Goal: Task Accomplishment & Management: Complete application form

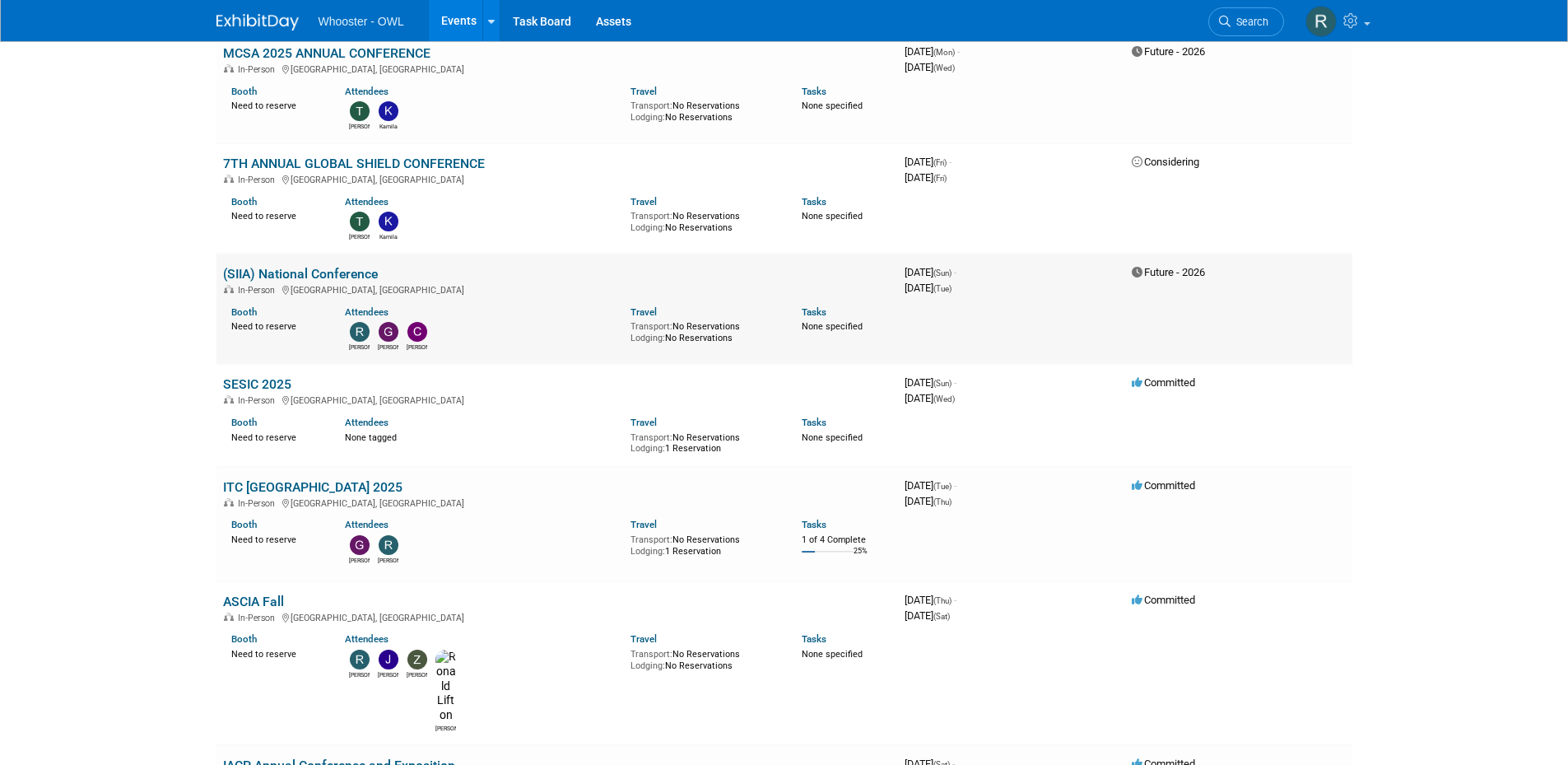
scroll to position [906, 0]
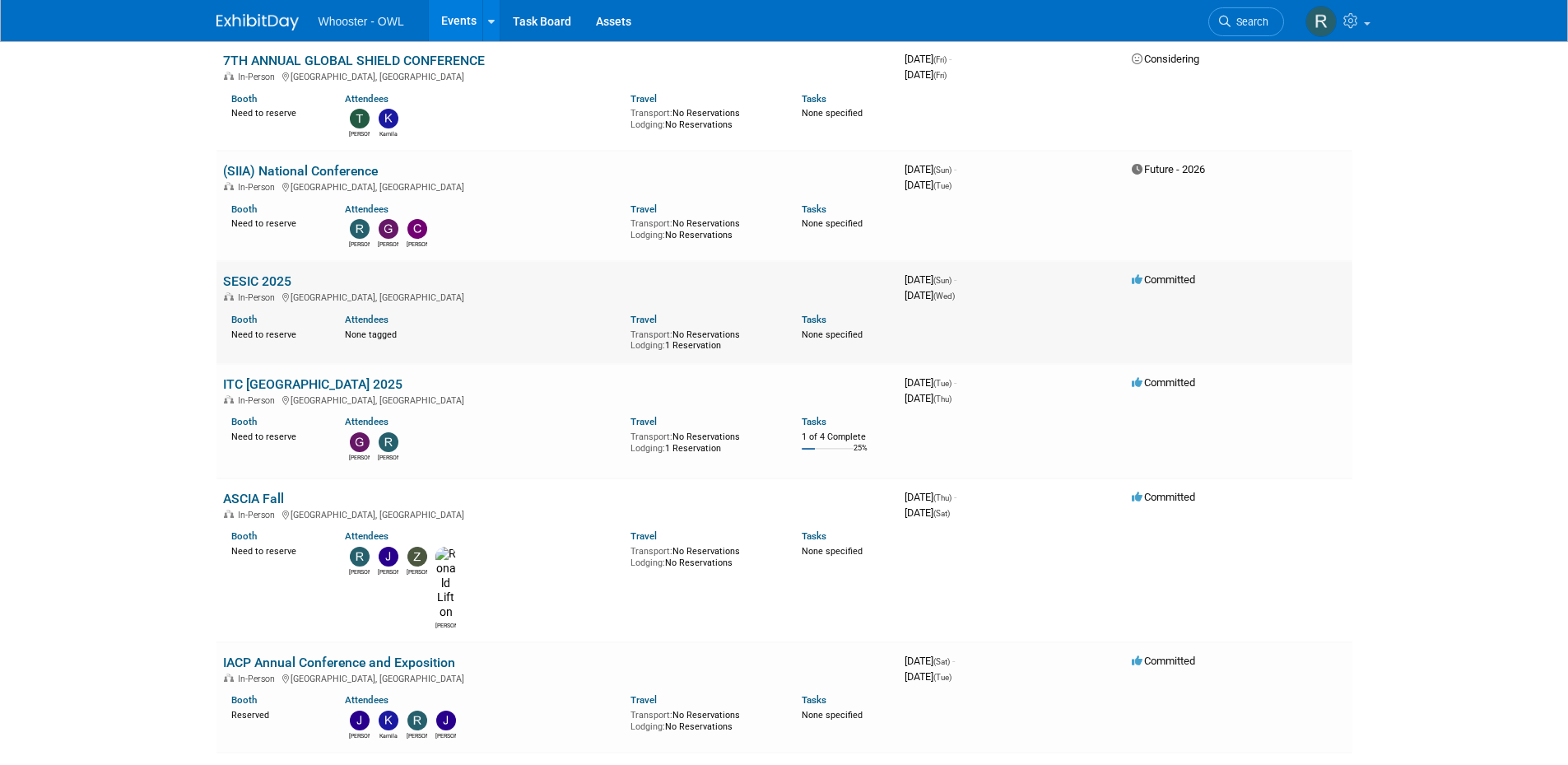
click at [483, 284] on td "SESIC 2025 In-Person [GEOGRAPHIC_DATA], [GEOGRAPHIC_DATA] Booth Need to reserve…" at bounding box center [557, 312] width 682 height 103
click at [276, 288] on link "SESIC 2025" at bounding box center [257, 281] width 68 height 16
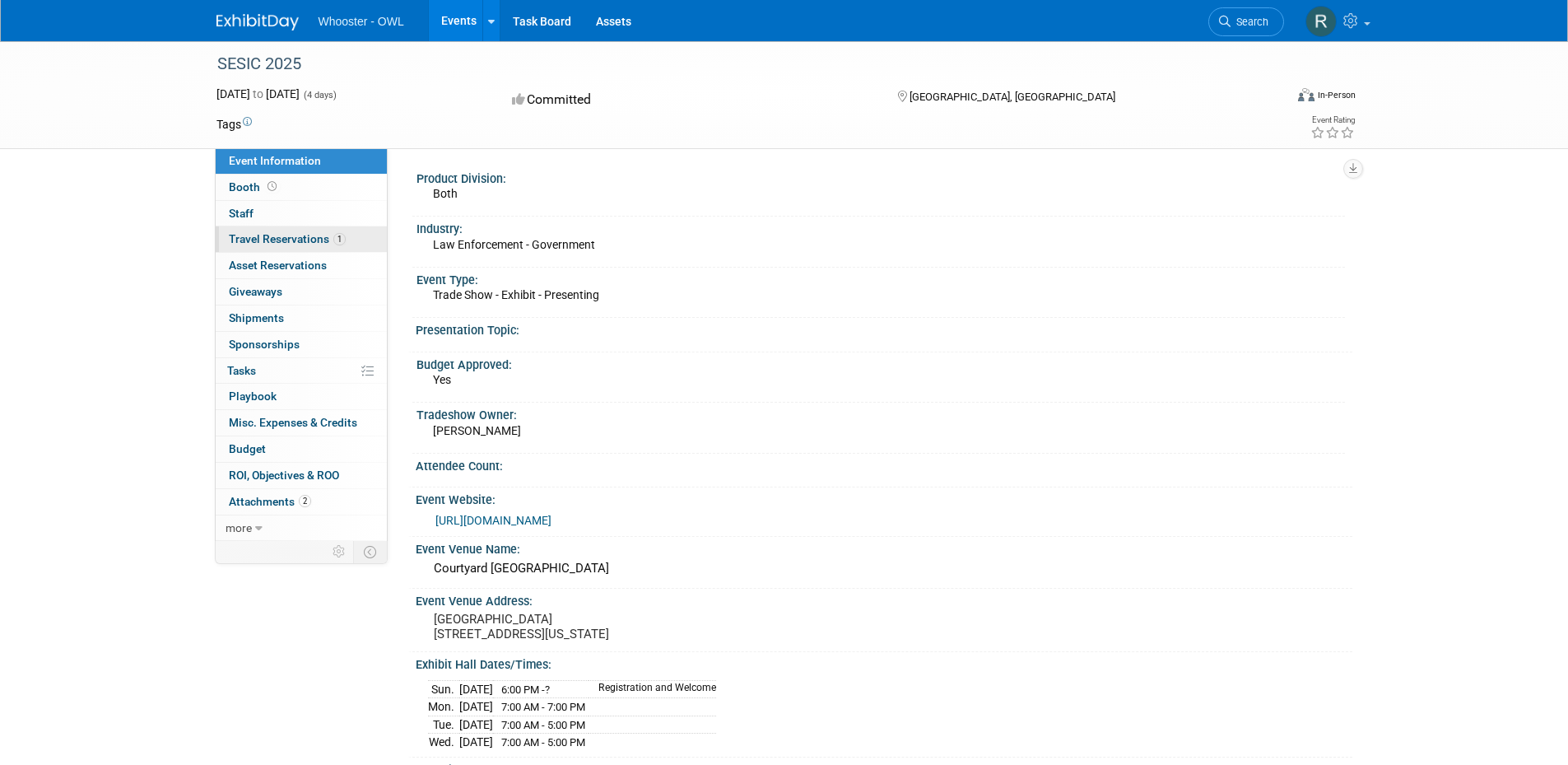
click at [263, 244] on span "Travel Reservations 1" at bounding box center [287, 239] width 117 height 13
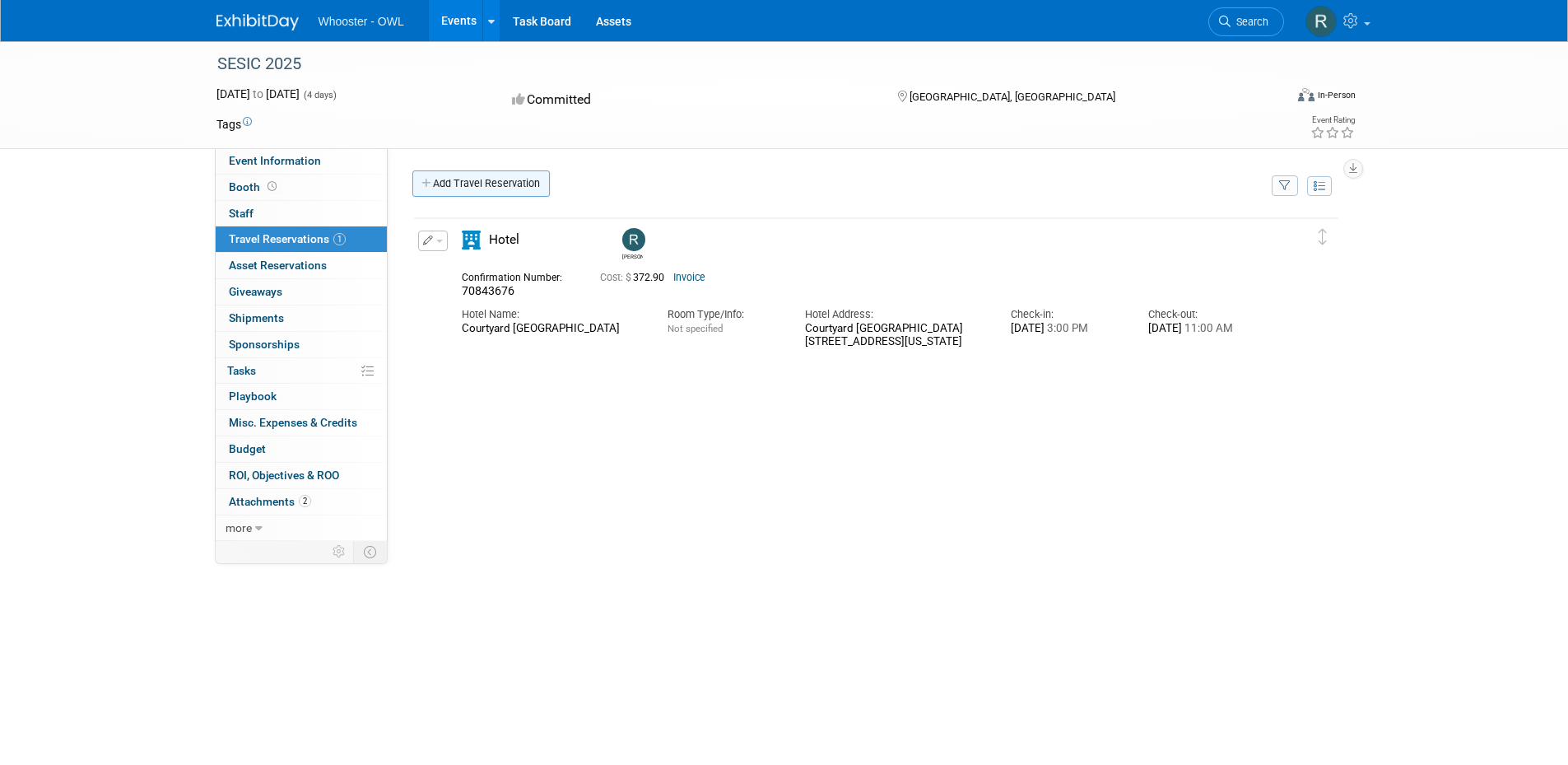
click at [503, 188] on link "Add Travel Reservation" at bounding box center [481, 183] width 137 height 27
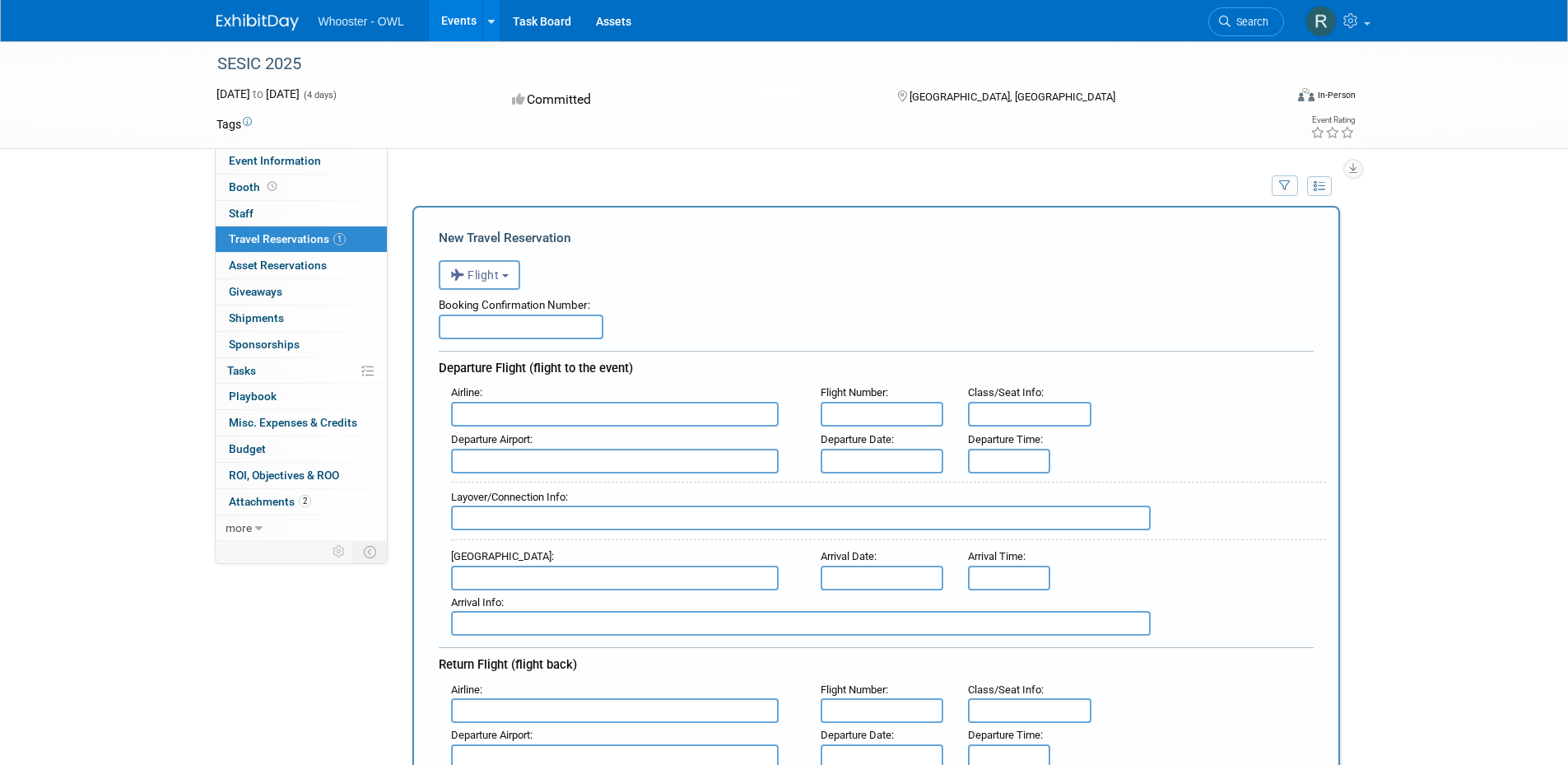
click at [468, 335] on input "text" at bounding box center [521, 326] width 165 height 25
click at [536, 331] on input "text" at bounding box center [521, 326] width 165 height 25
paste input "EVCLTV"
type input "EVCLTV"
click at [530, 421] on input "text" at bounding box center [615, 414] width 328 height 25
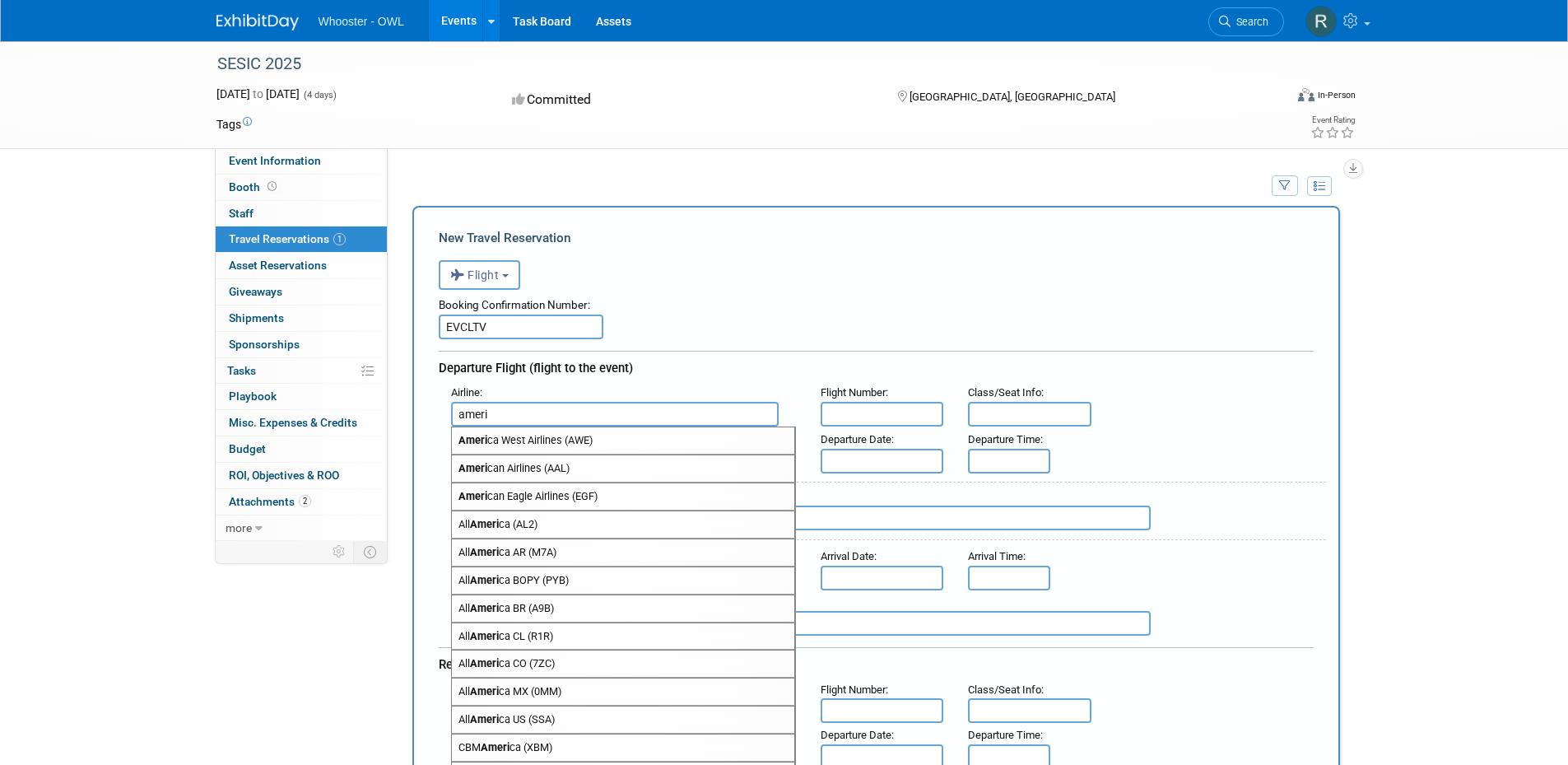
click at [524, 474] on span "Ameri can Airlines (AAL)" at bounding box center [624, 468] width 343 height 27
type input "American Airlines (AAL)"
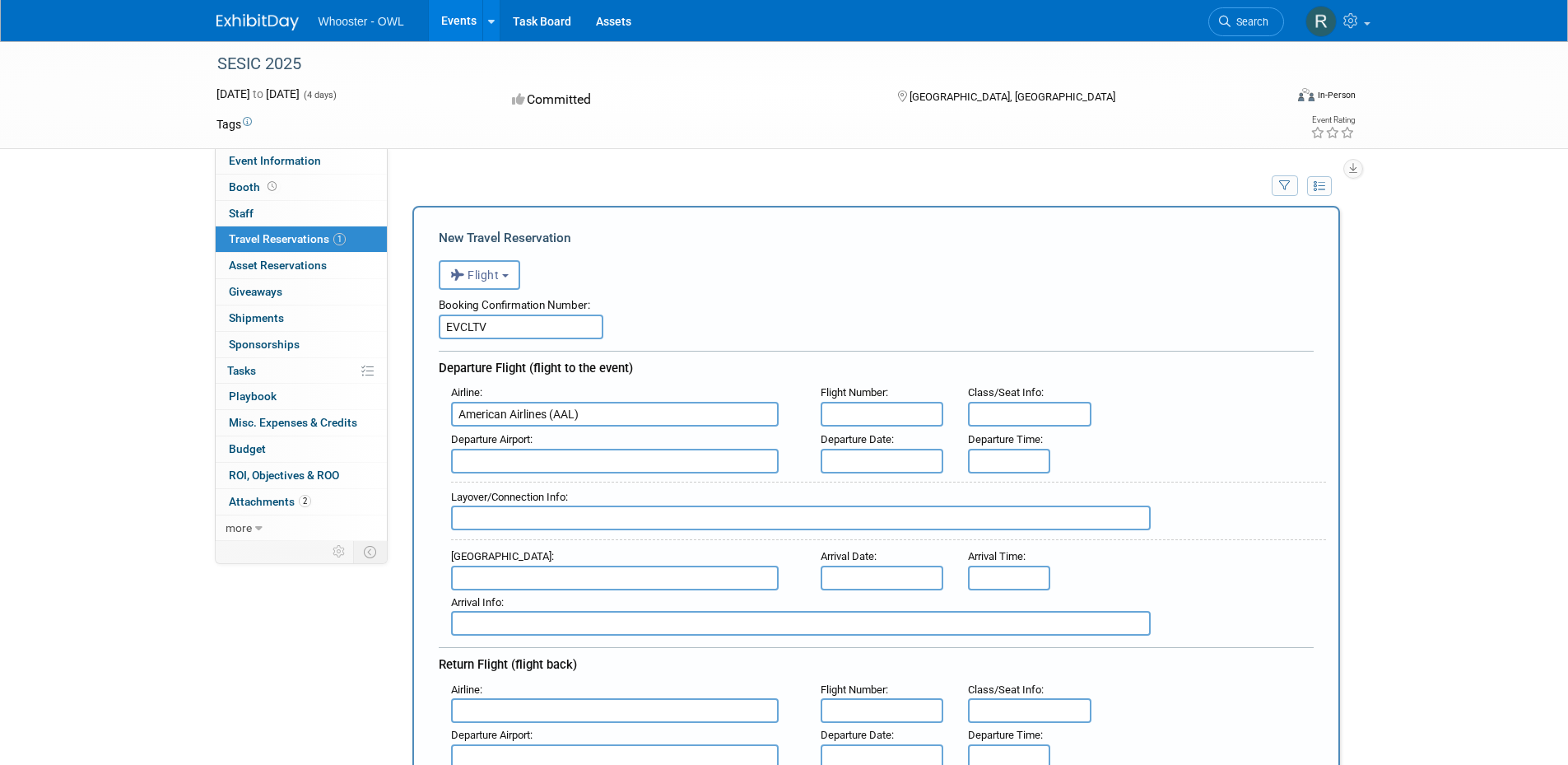
click at [872, 416] on input "text" at bounding box center [883, 414] width 123 height 25
type input "3125"
click at [995, 414] on input "text" at bounding box center [1030, 414] width 123 height 25
click at [552, 471] on input "text" at bounding box center [615, 461] width 328 height 25
click at [555, 492] on span "DFW - Dallas Fort Worth International Airport" at bounding box center [624, 488] width 343 height 27
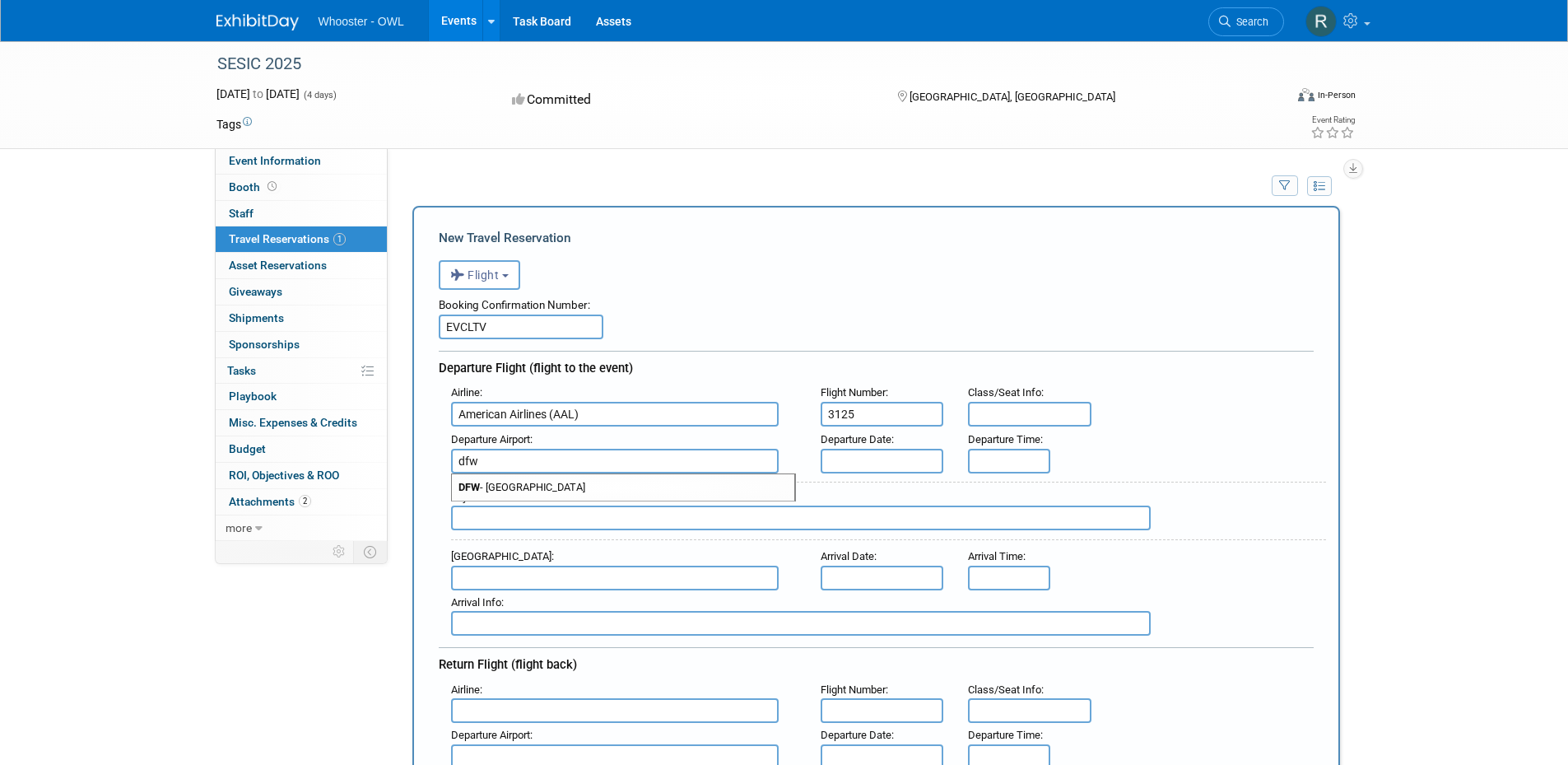
type input "DFW - Dallas Fort Worth International Airport"
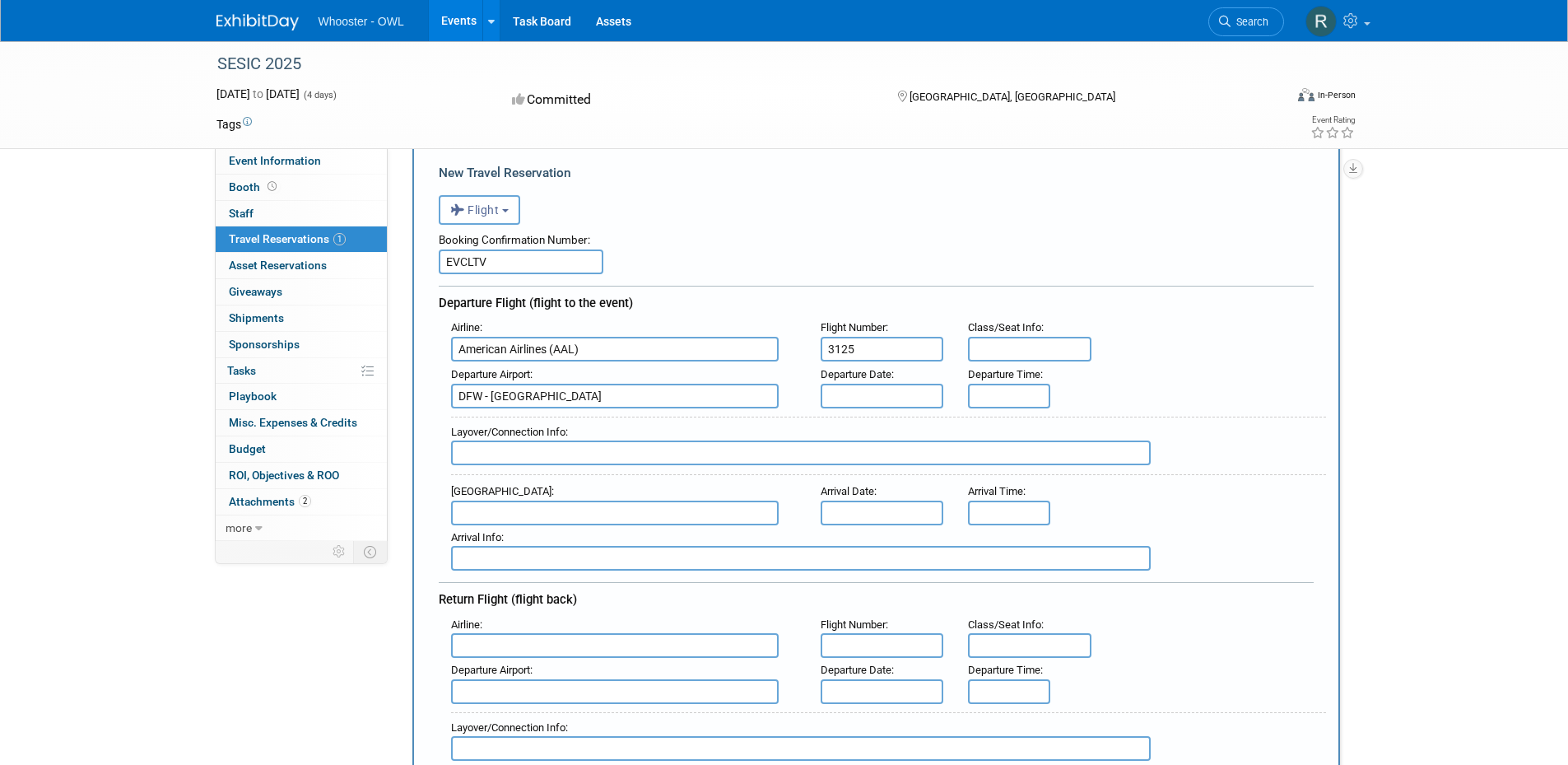
scroll to position [165, 0]
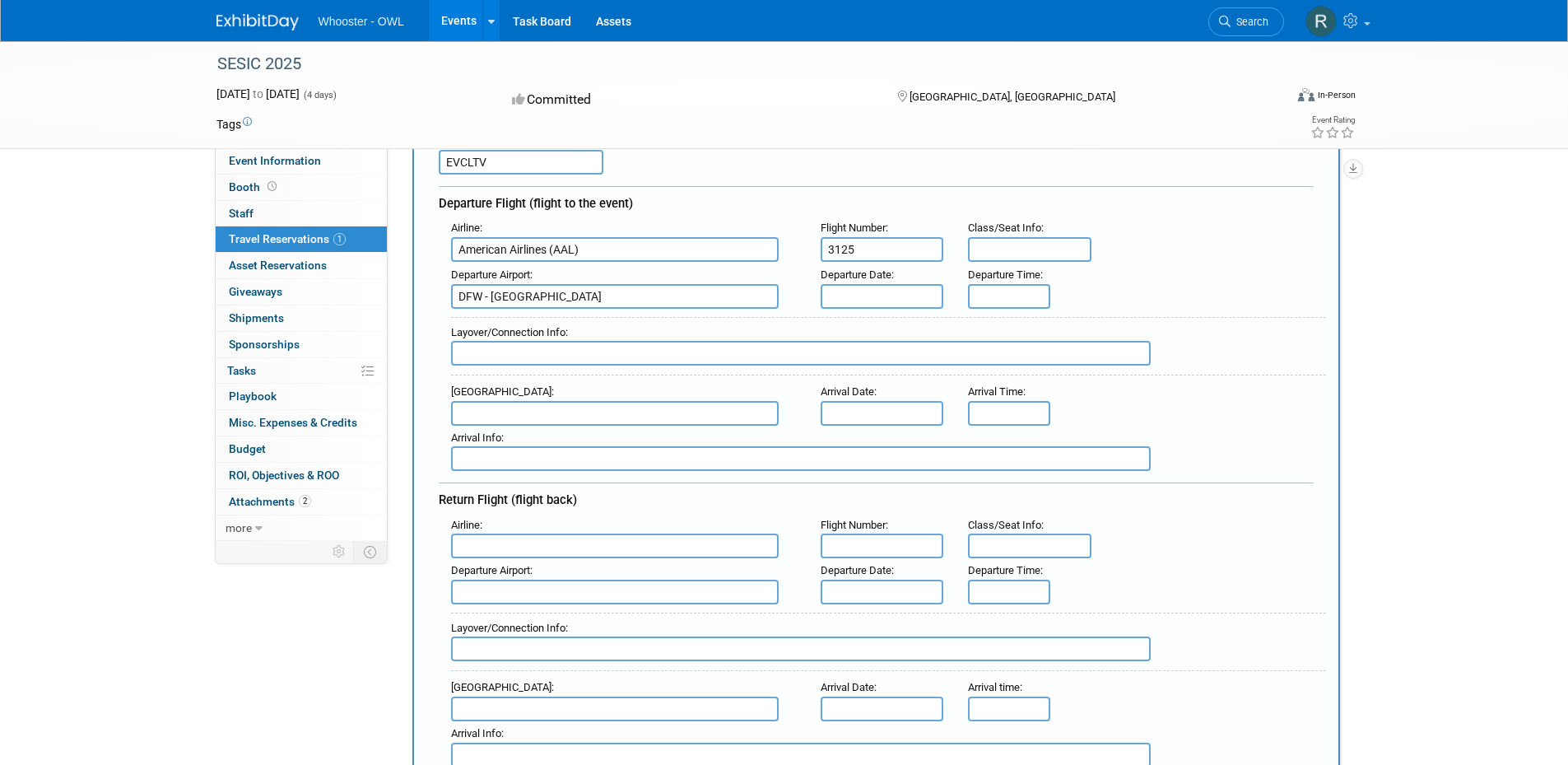
click at [514, 413] on input "text" at bounding box center [615, 413] width 328 height 25
click at [499, 412] on input "text" at bounding box center [615, 413] width 328 height 25
click at [527, 437] on span "ILM - Wilmington International Airport" at bounding box center [624, 440] width 343 height 27
type input "ILM - Wilmington International Airport"
click at [869, 416] on body "Whooster - OWL Events Recently Viewed Events: SESIC 2025 Carolina Beach, NC Oct…" at bounding box center [784, 218] width 1568 height 765
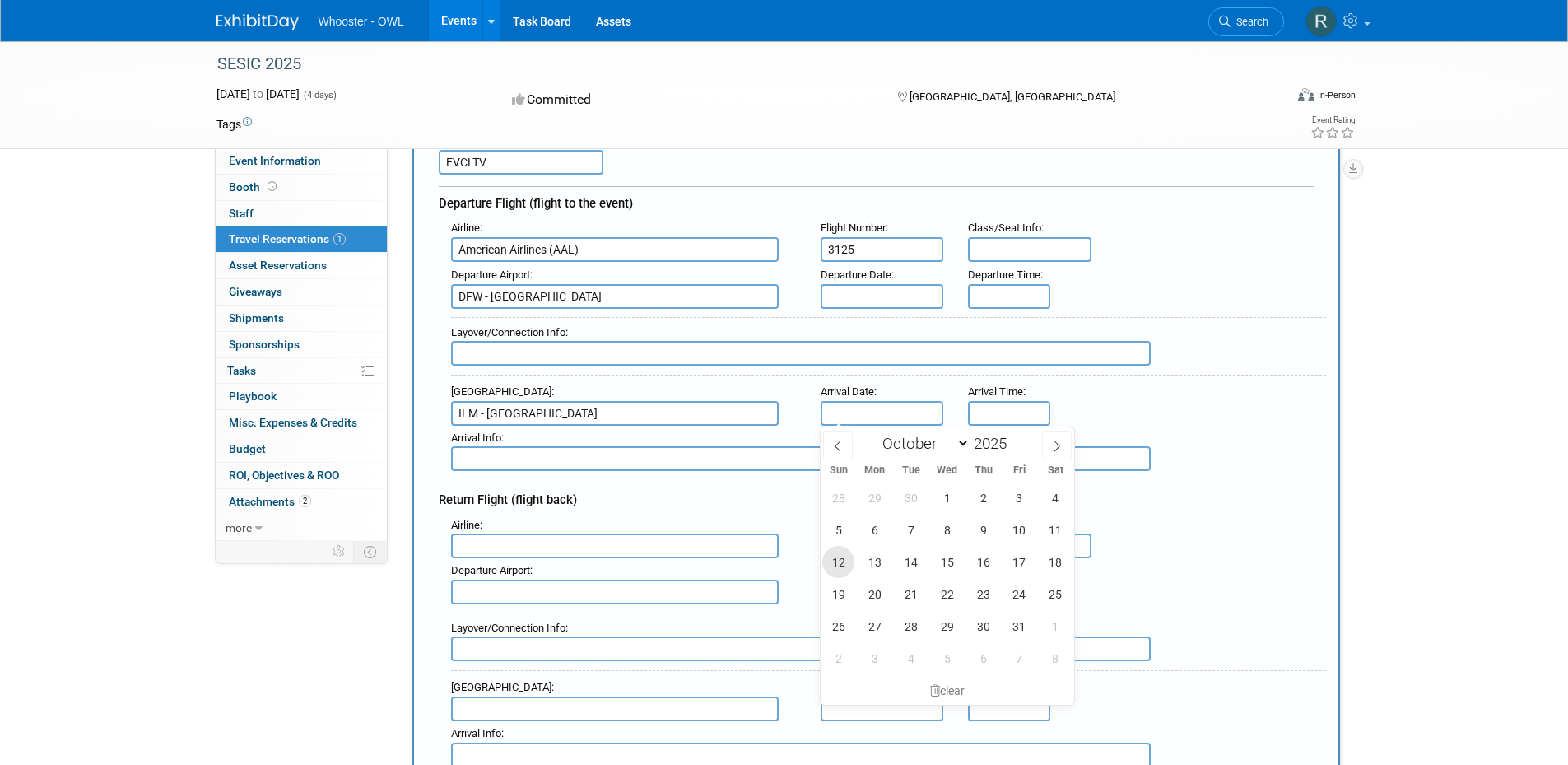
click at [846, 559] on span "12" at bounding box center [838, 561] width 32 height 32
type input "Oct 12, 2025"
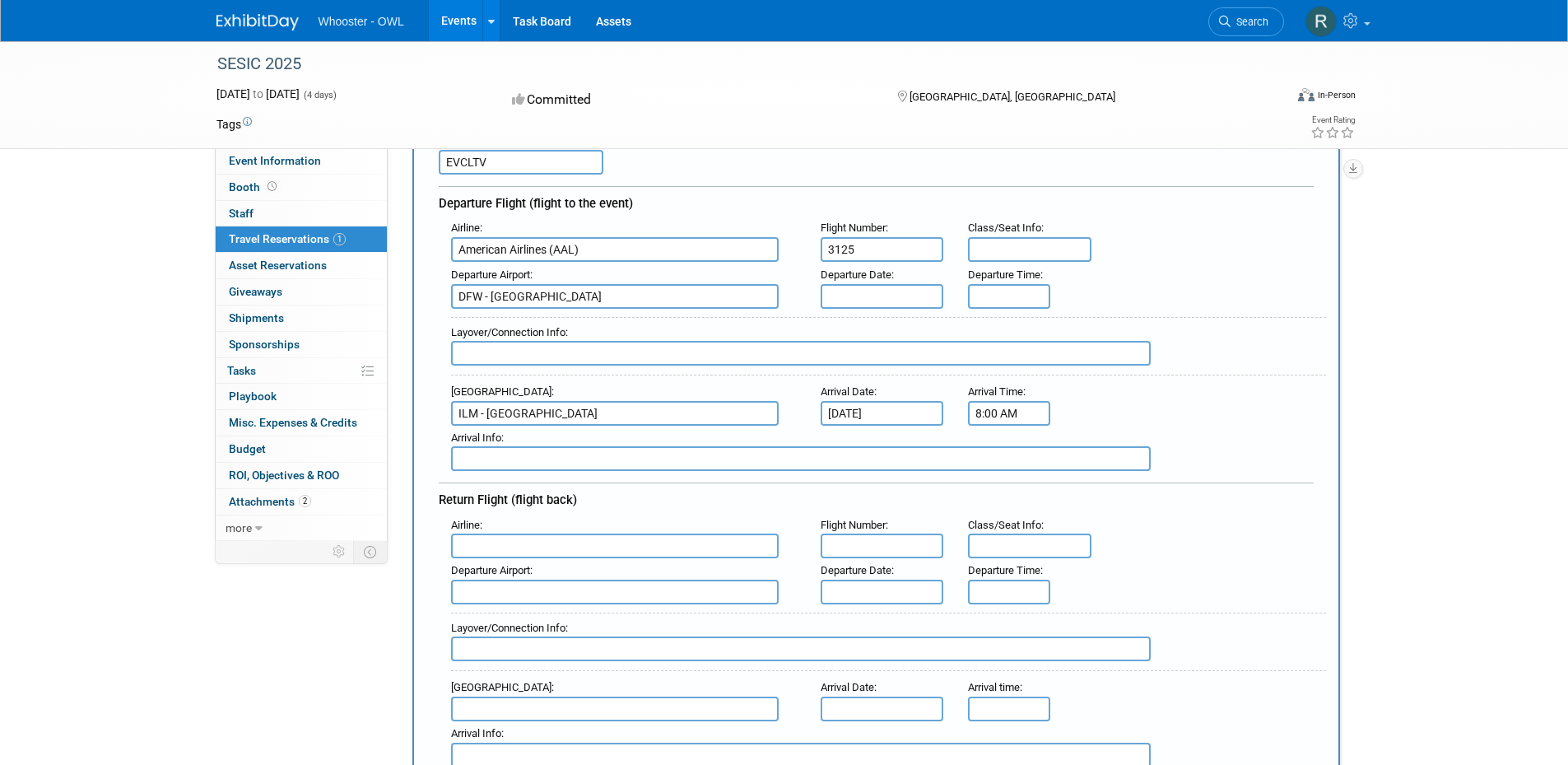
click at [997, 415] on input "8:00 AM" at bounding box center [1009, 413] width 82 height 25
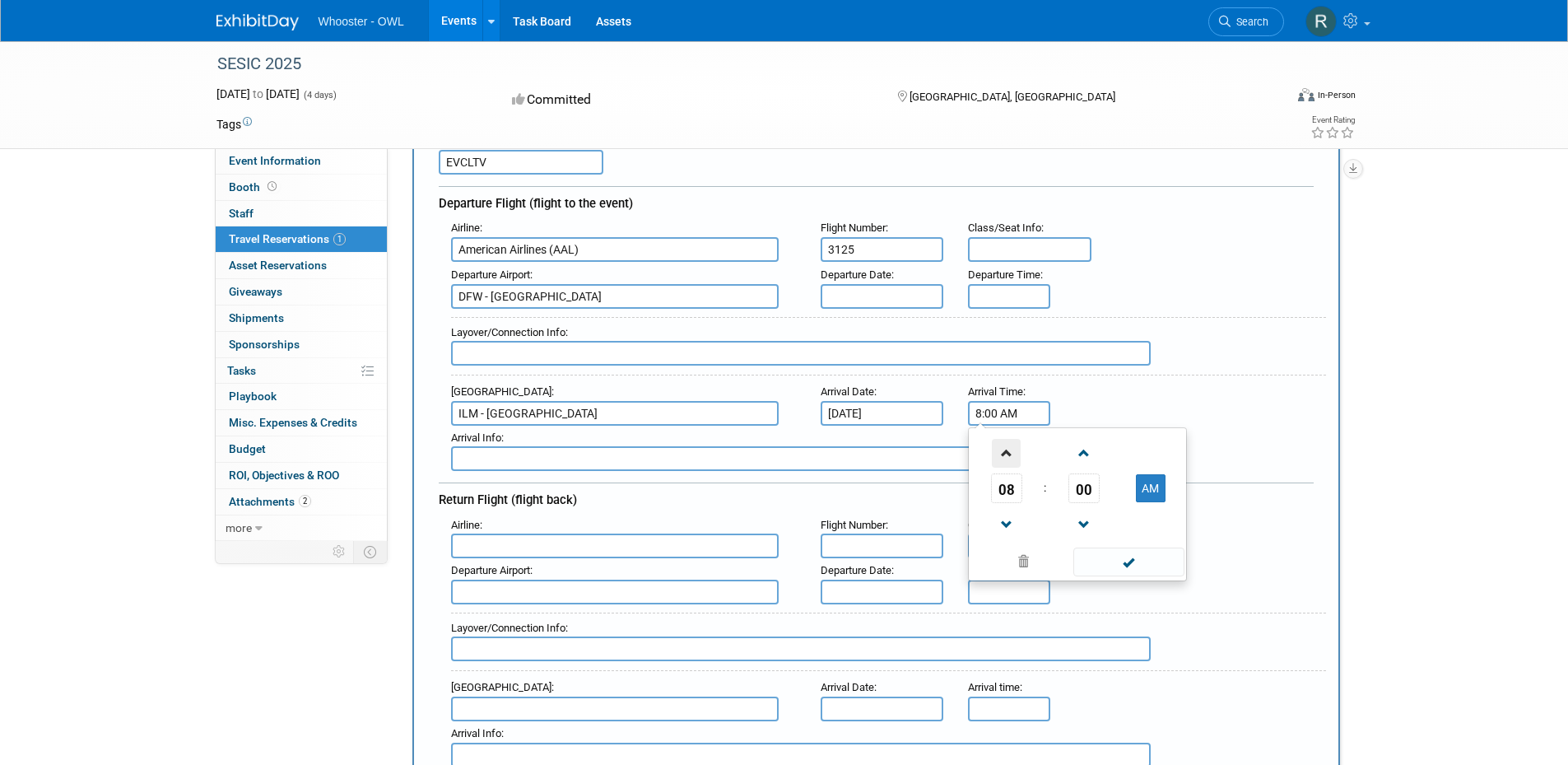
click at [1004, 458] on span at bounding box center [1006, 453] width 29 height 29
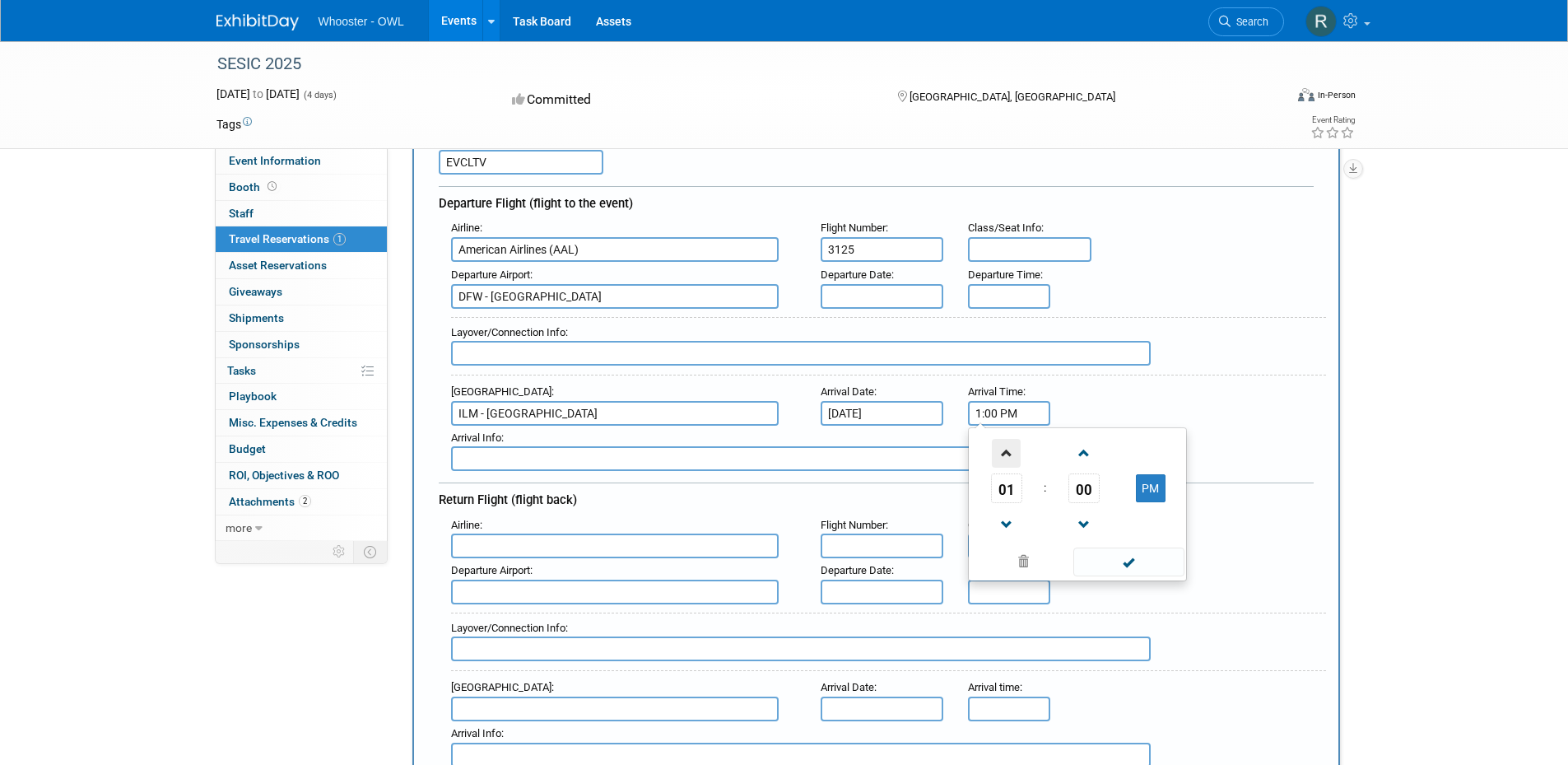
click at [1004, 458] on span at bounding box center [1006, 453] width 29 height 29
click at [1161, 490] on button "PM" at bounding box center [1151, 488] width 29 height 28
click at [1153, 487] on button "AM" at bounding box center [1151, 488] width 29 height 28
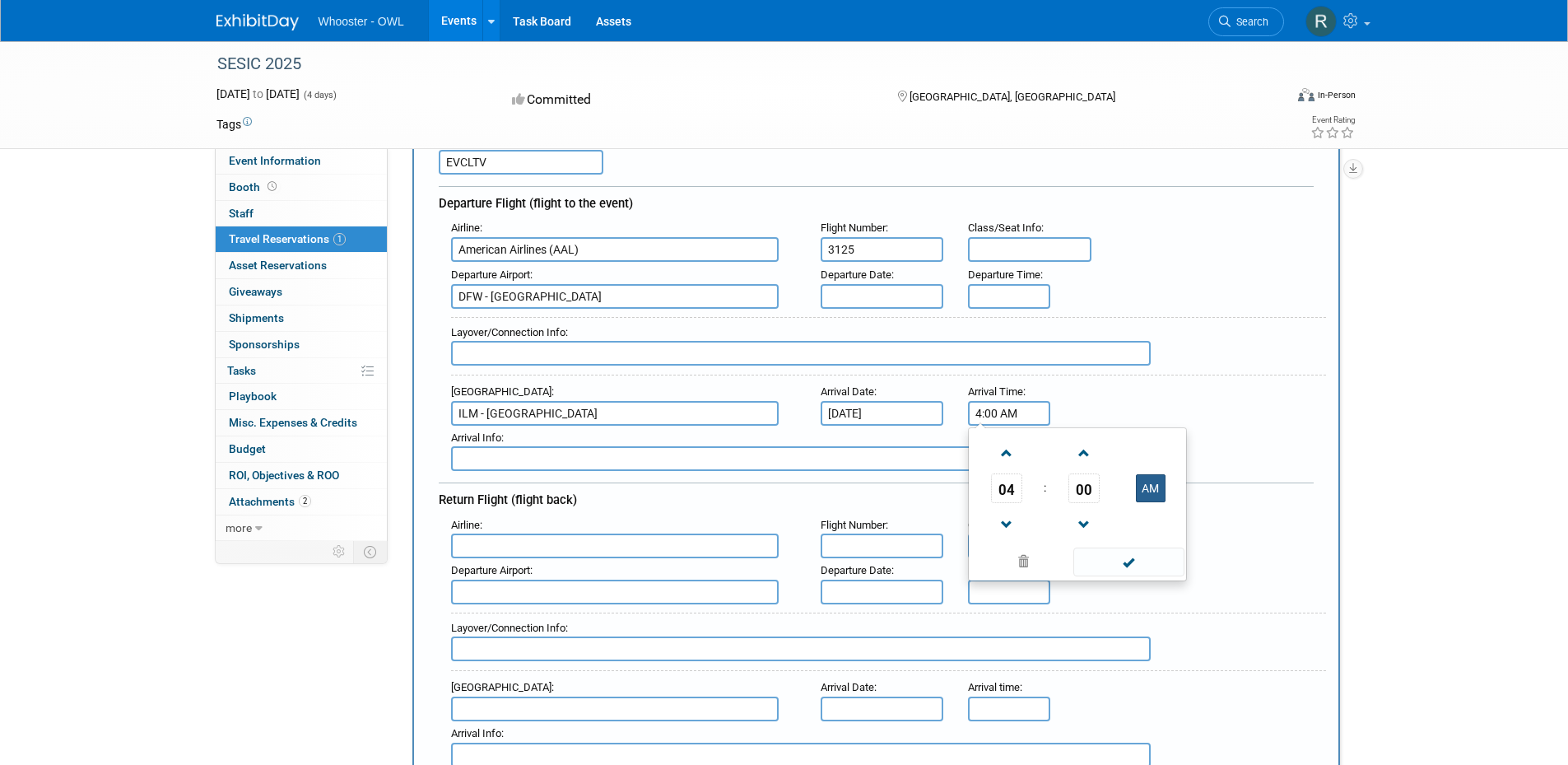
type input "4:00 PM"
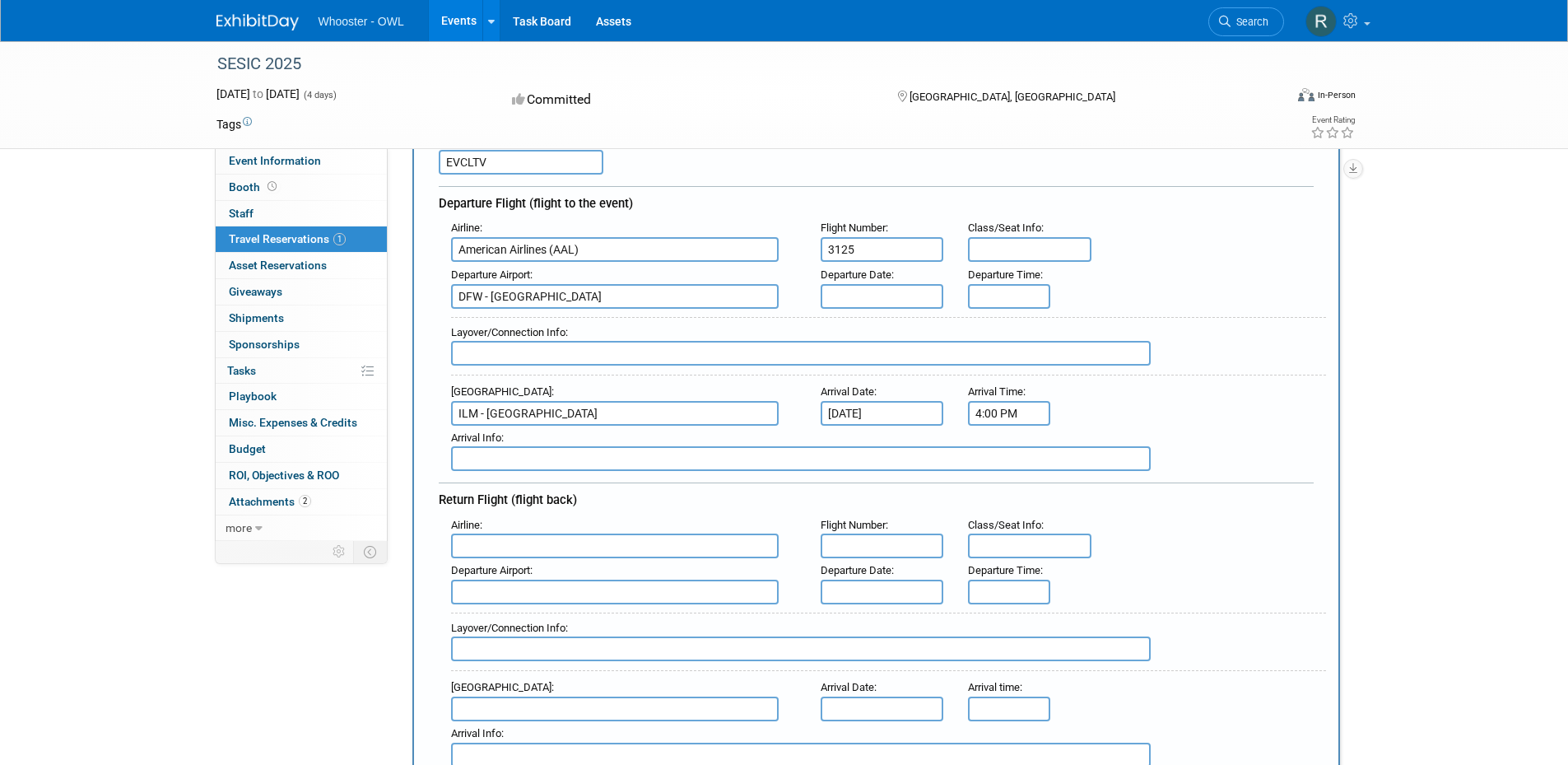
click at [1315, 392] on div "Arrival Airport : ILM - Wilmington International Airport Arrival Date : Oct 12,…" at bounding box center [882, 403] width 887 height 46
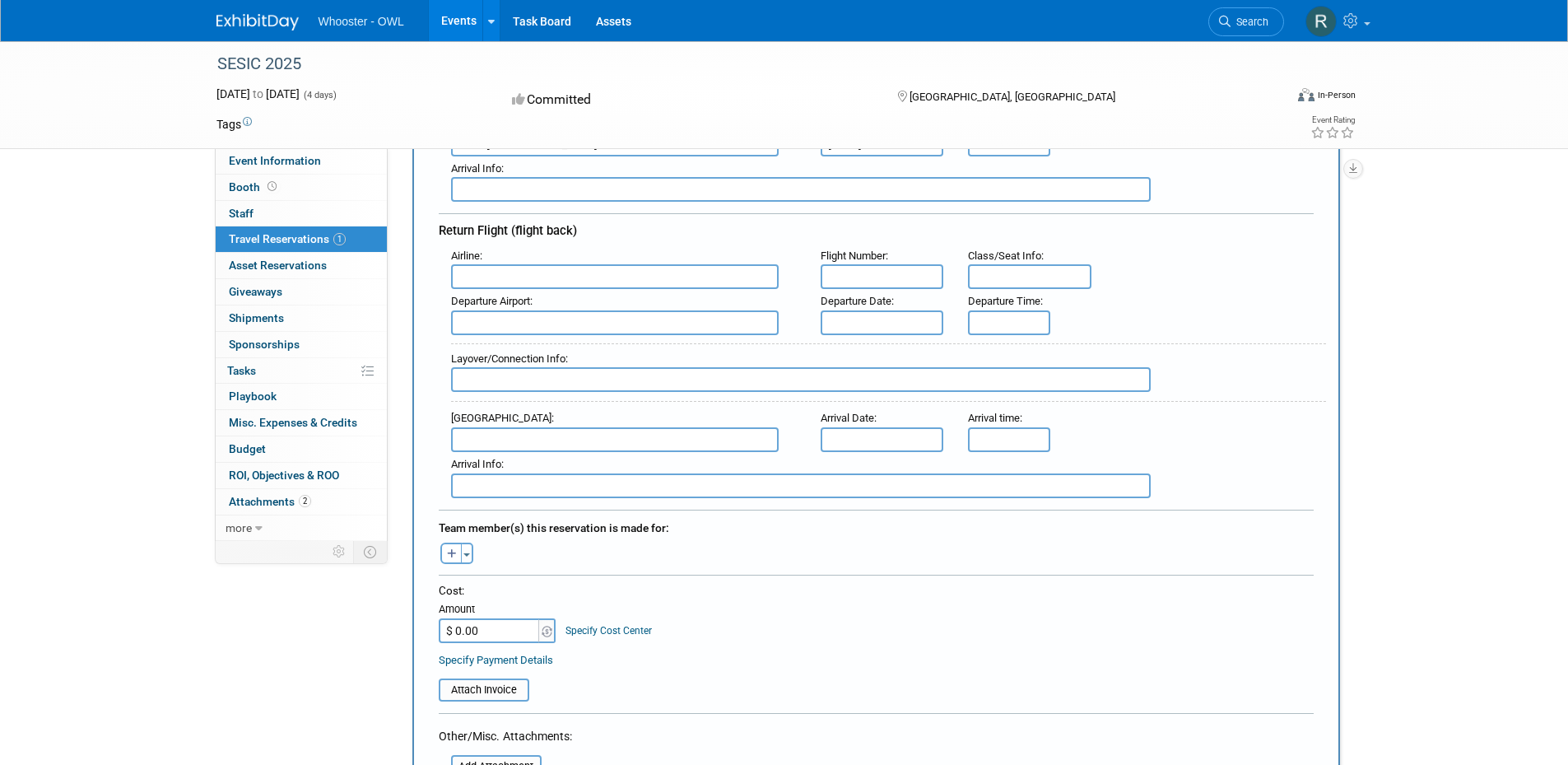
scroll to position [494, 0]
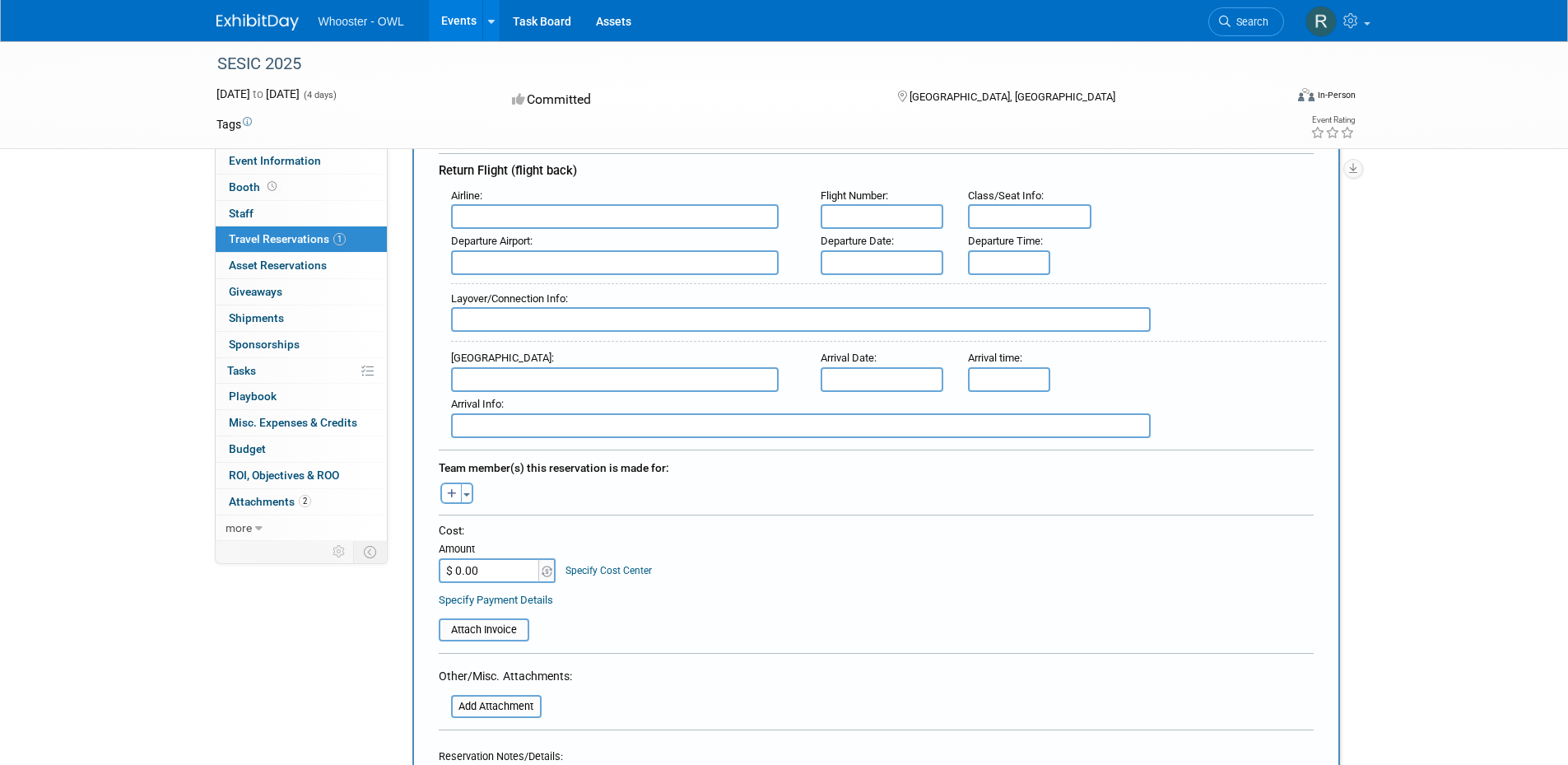
click at [554, 218] on input "text" at bounding box center [615, 217] width 328 height 25
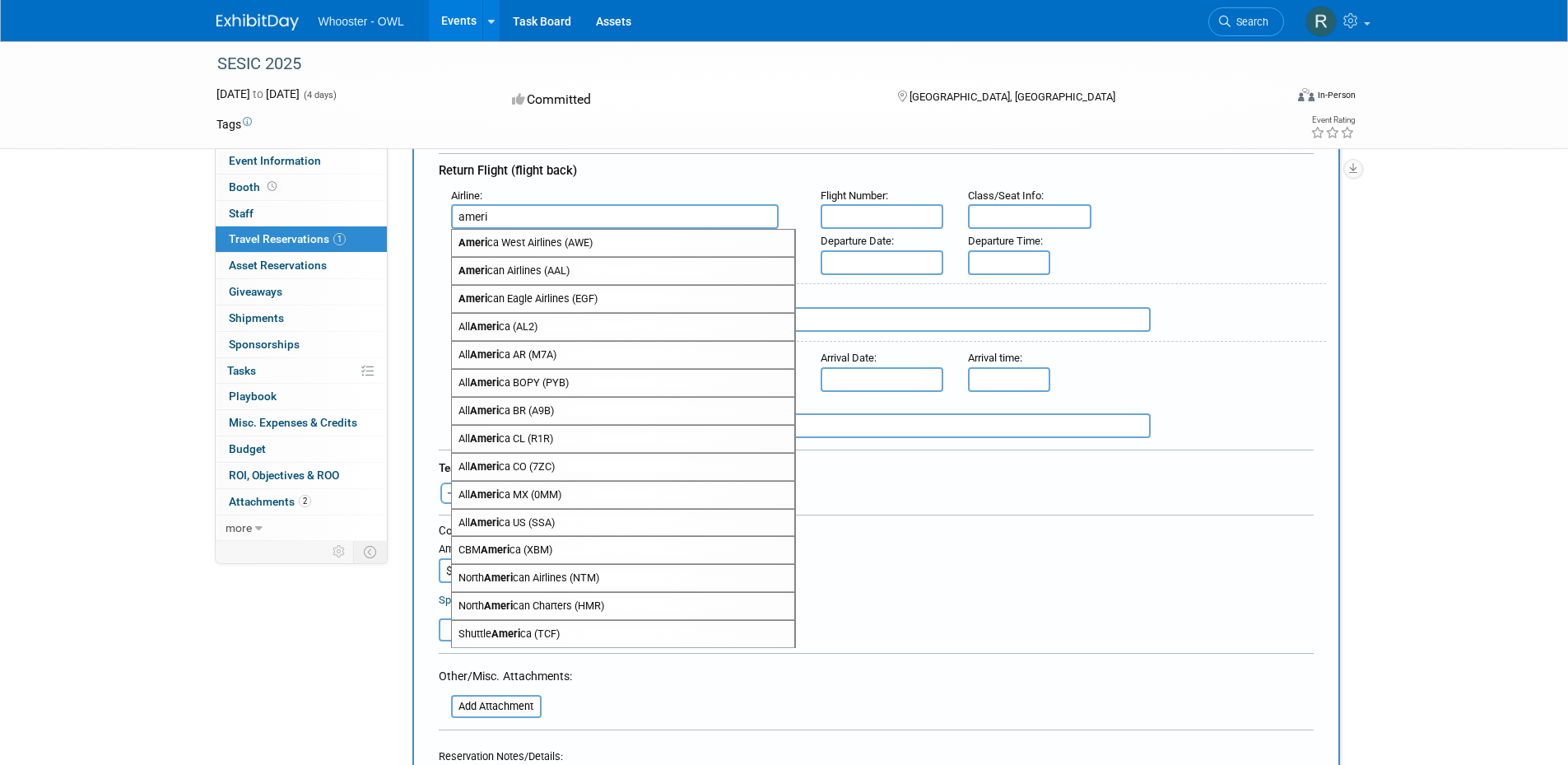
click at [543, 268] on span "Ameri can Airlines (AAL)" at bounding box center [624, 271] width 343 height 27
type input "American Airlines (AAL)"
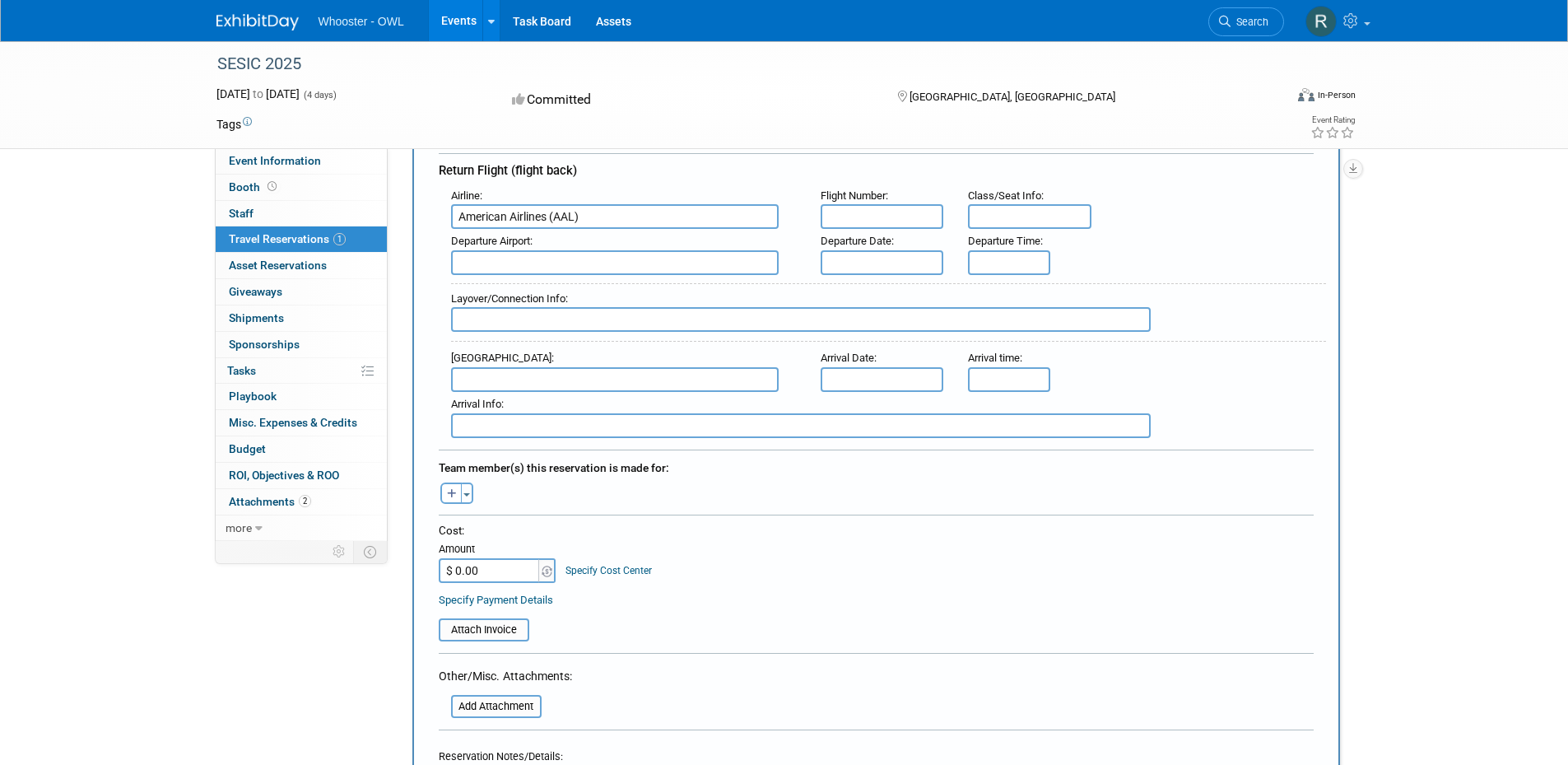
click at [839, 223] on input "text" at bounding box center [883, 217] width 123 height 25
type input "3125"
click at [609, 258] on input "text" at bounding box center [615, 263] width 328 height 25
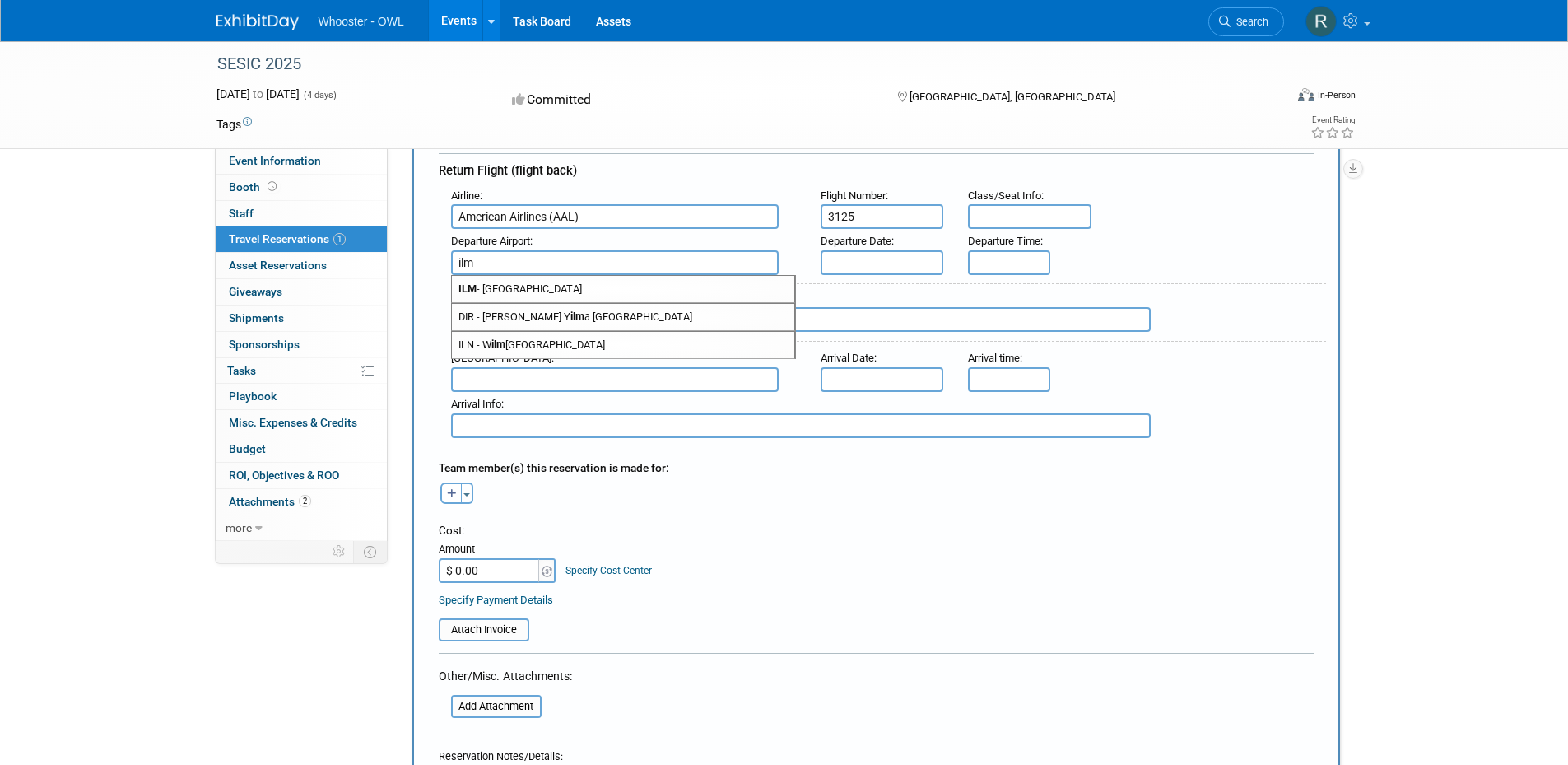
click at [614, 283] on span "ILM - Wilmington International Airport" at bounding box center [624, 288] width 343 height 27
type input "ILM - Wilmington International Airport"
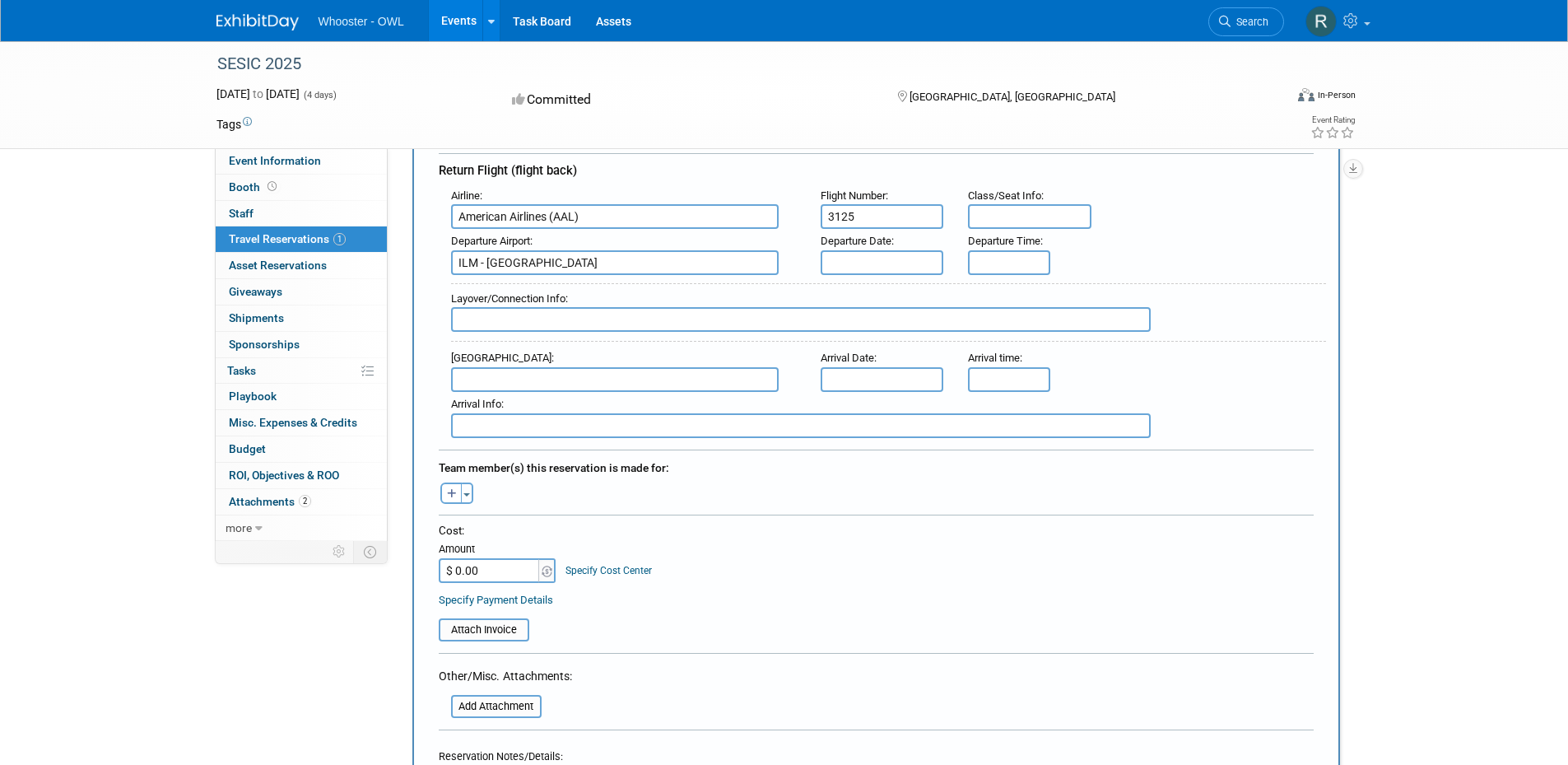
click at [879, 259] on input "text" at bounding box center [883, 263] width 123 height 25
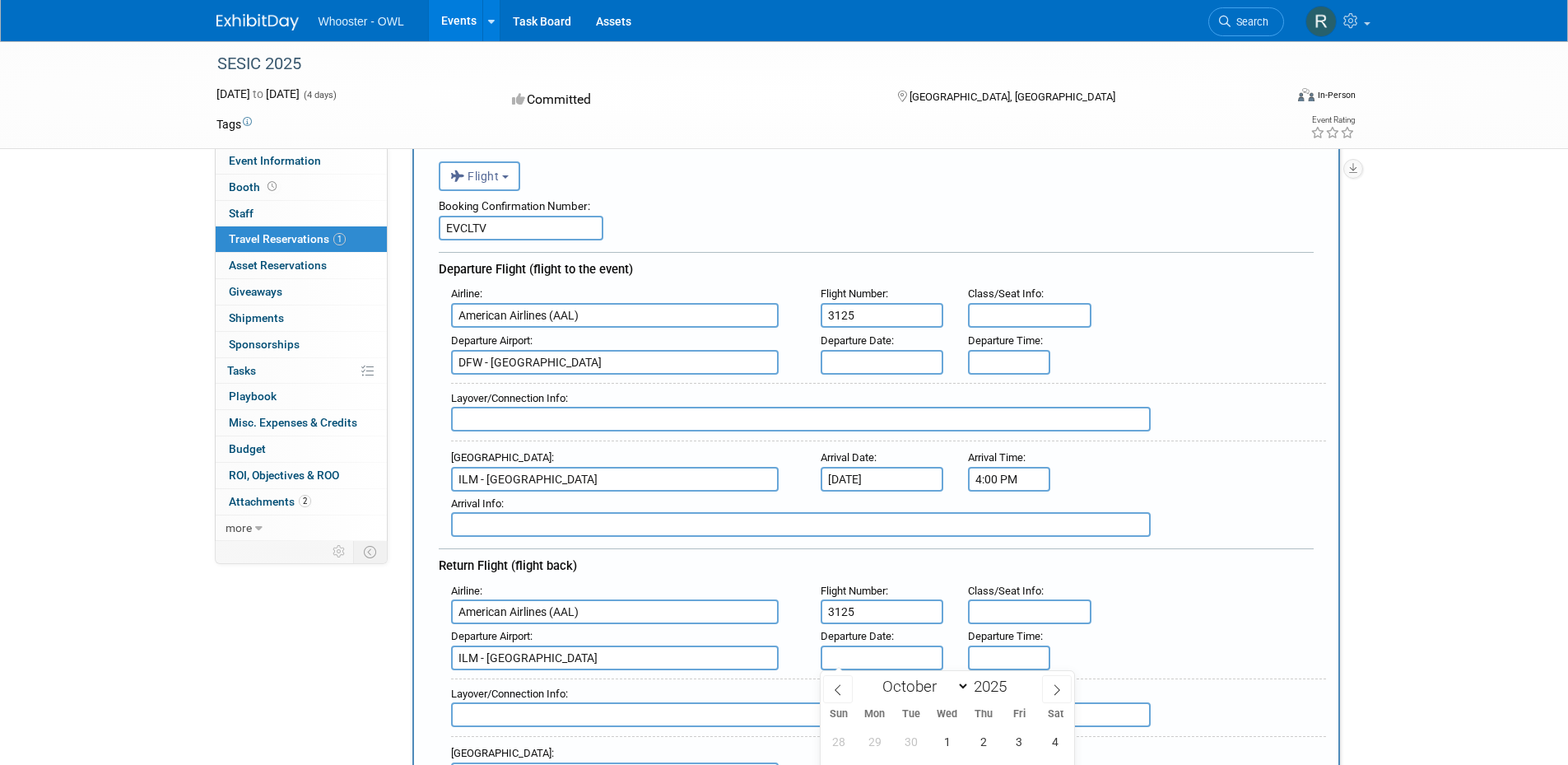
scroll to position [0, 0]
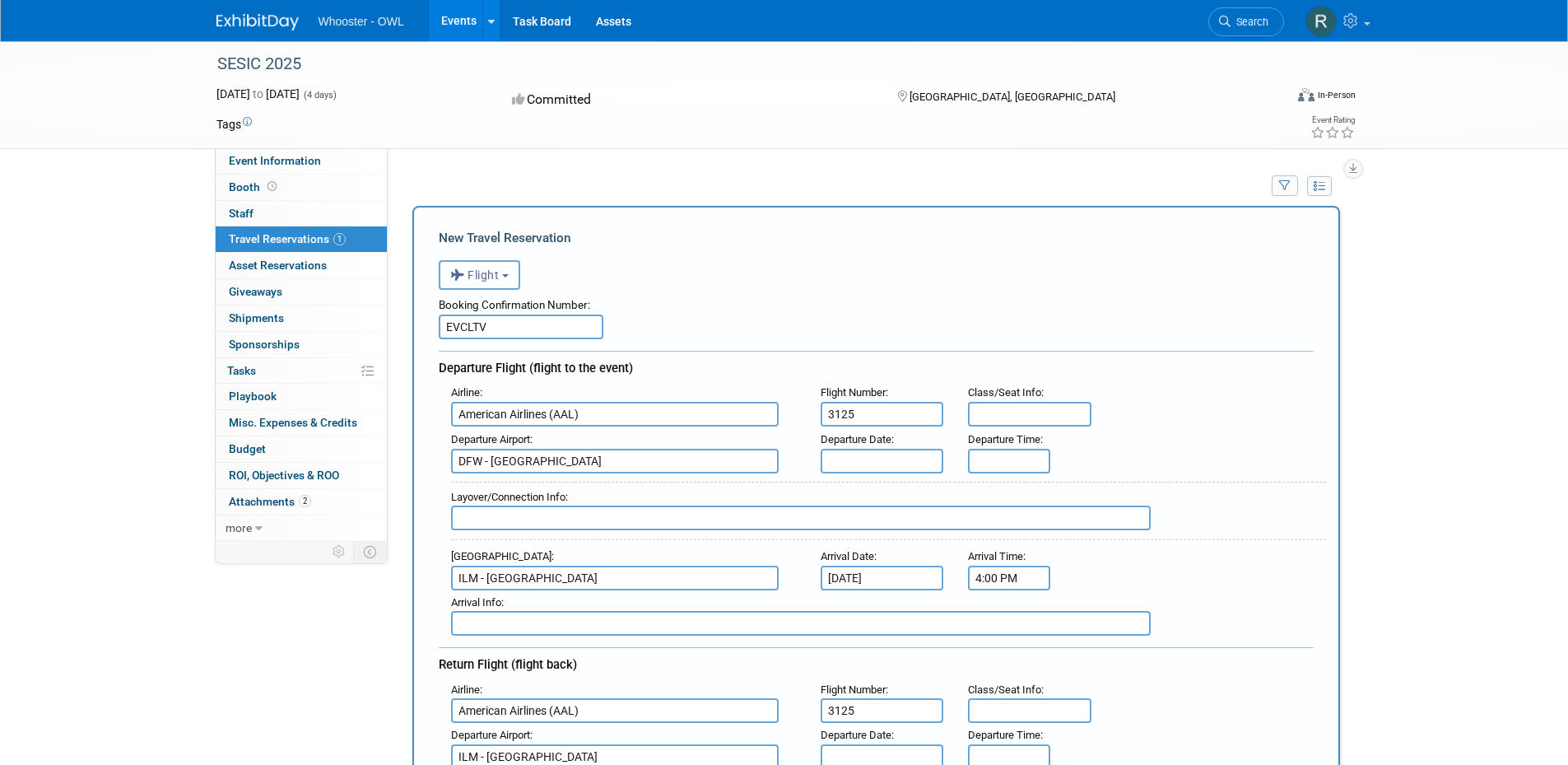
click at [857, 457] on input "text" at bounding box center [883, 461] width 123 height 25
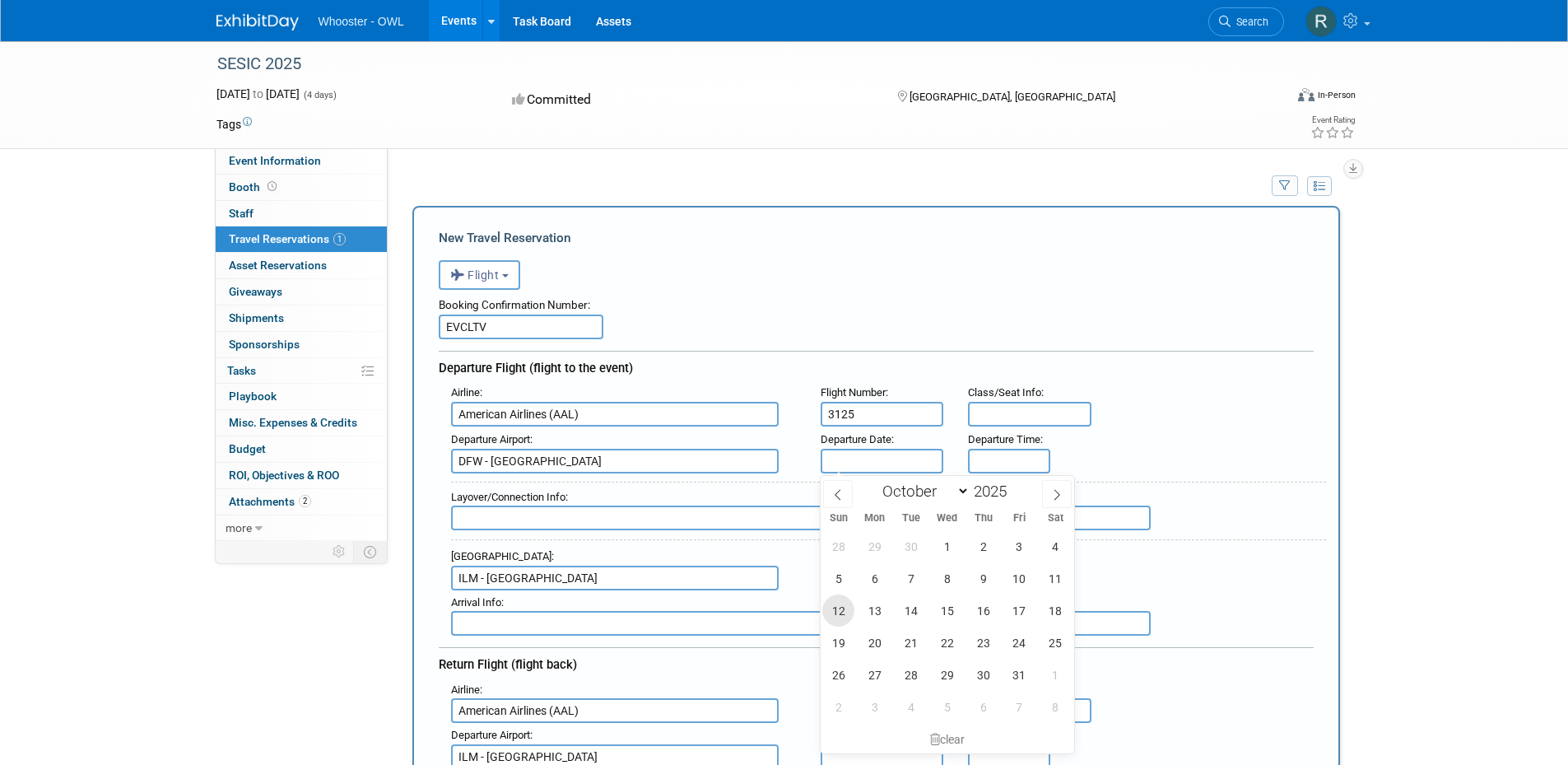
click at [837, 609] on span "12" at bounding box center [838, 610] width 32 height 32
type input "Oct 12, 2025"
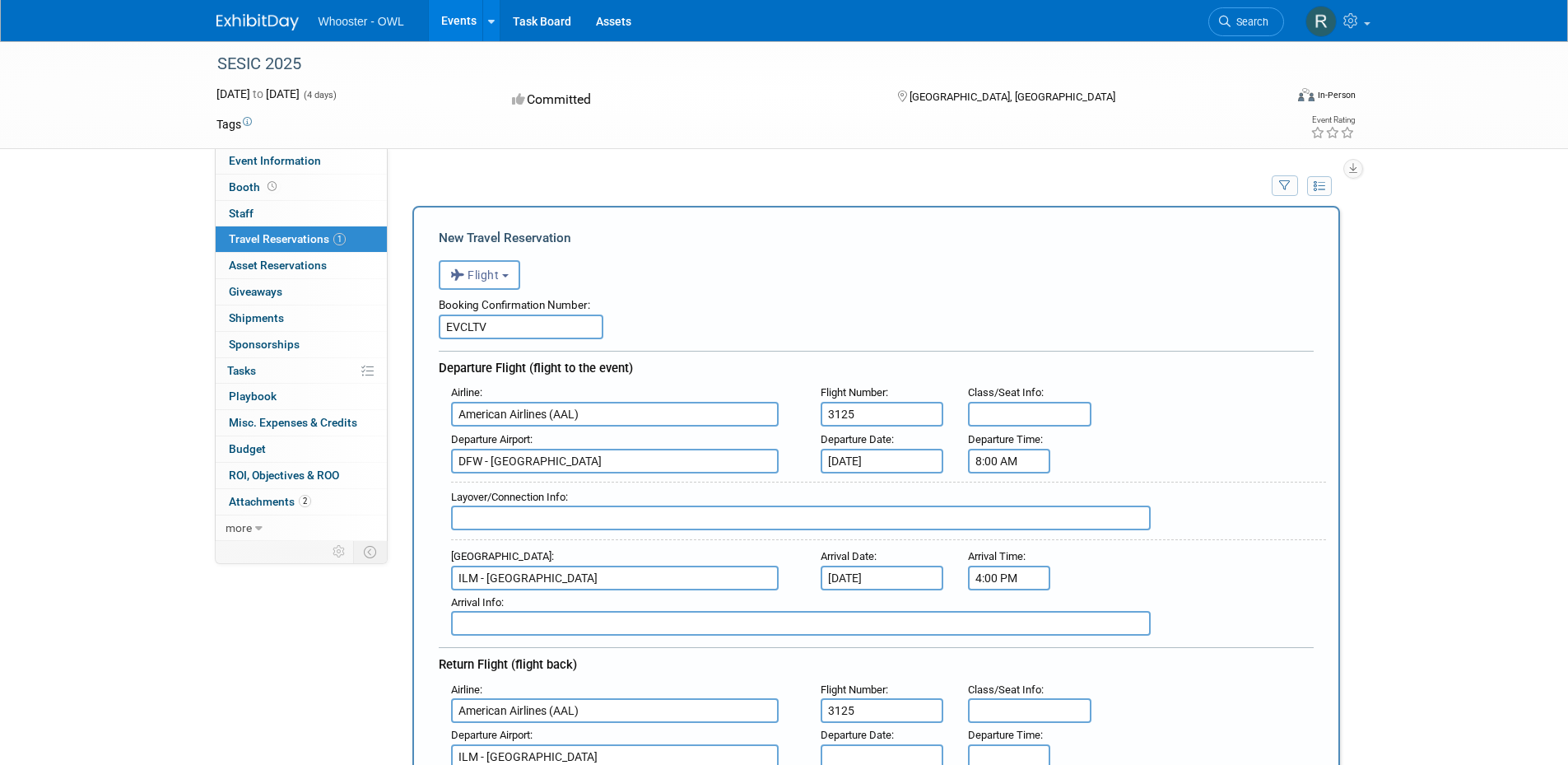
click at [1010, 462] on input "8:00 AM" at bounding box center [1009, 461] width 82 height 25
click at [1006, 504] on span at bounding box center [1006, 500] width 29 height 29
click at [1006, 503] on span at bounding box center [1006, 500] width 29 height 29
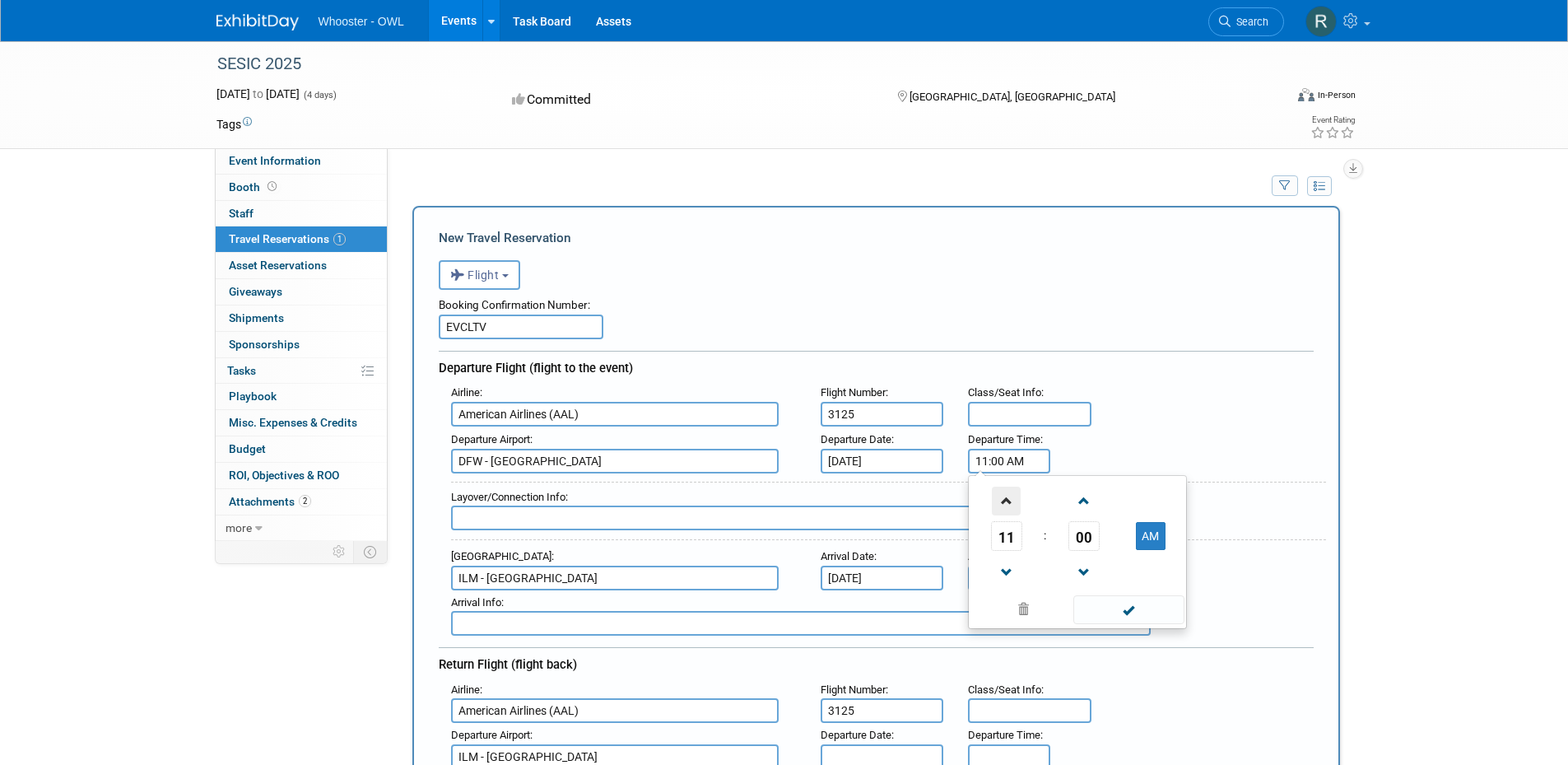
type input "12:00 PM"
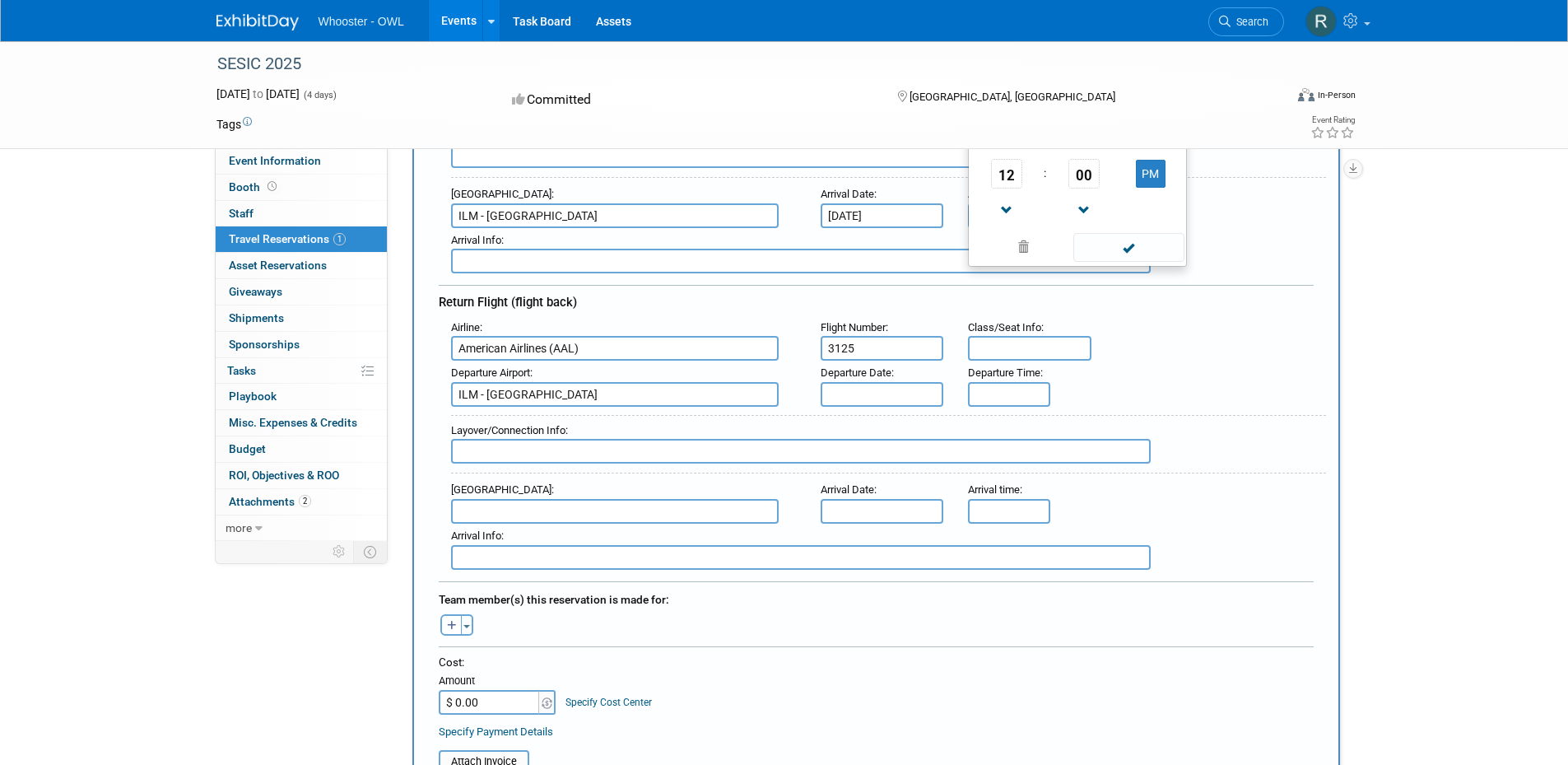
scroll to position [339, 0]
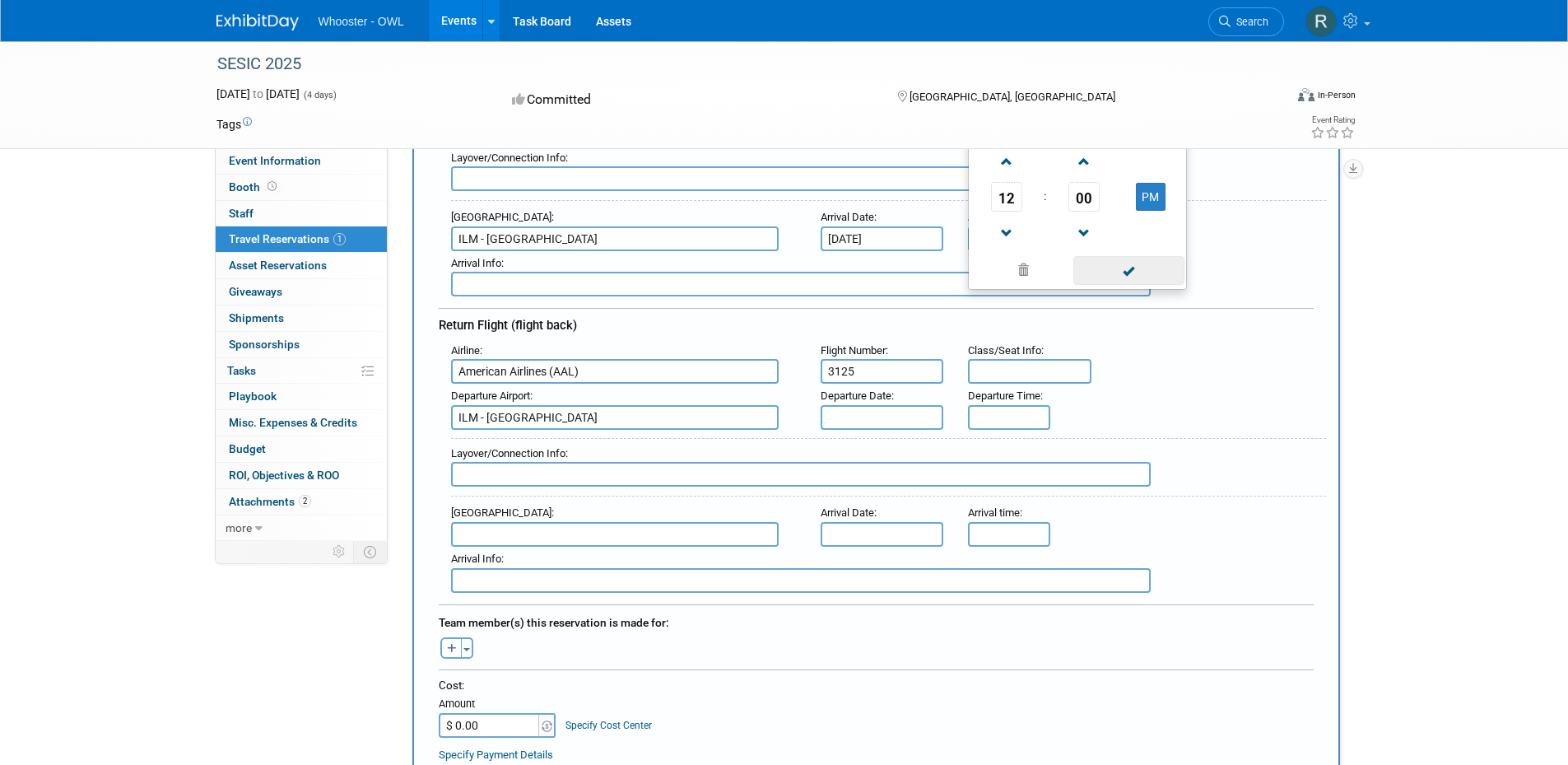
click at [1154, 272] on span at bounding box center [1129, 270] width 111 height 29
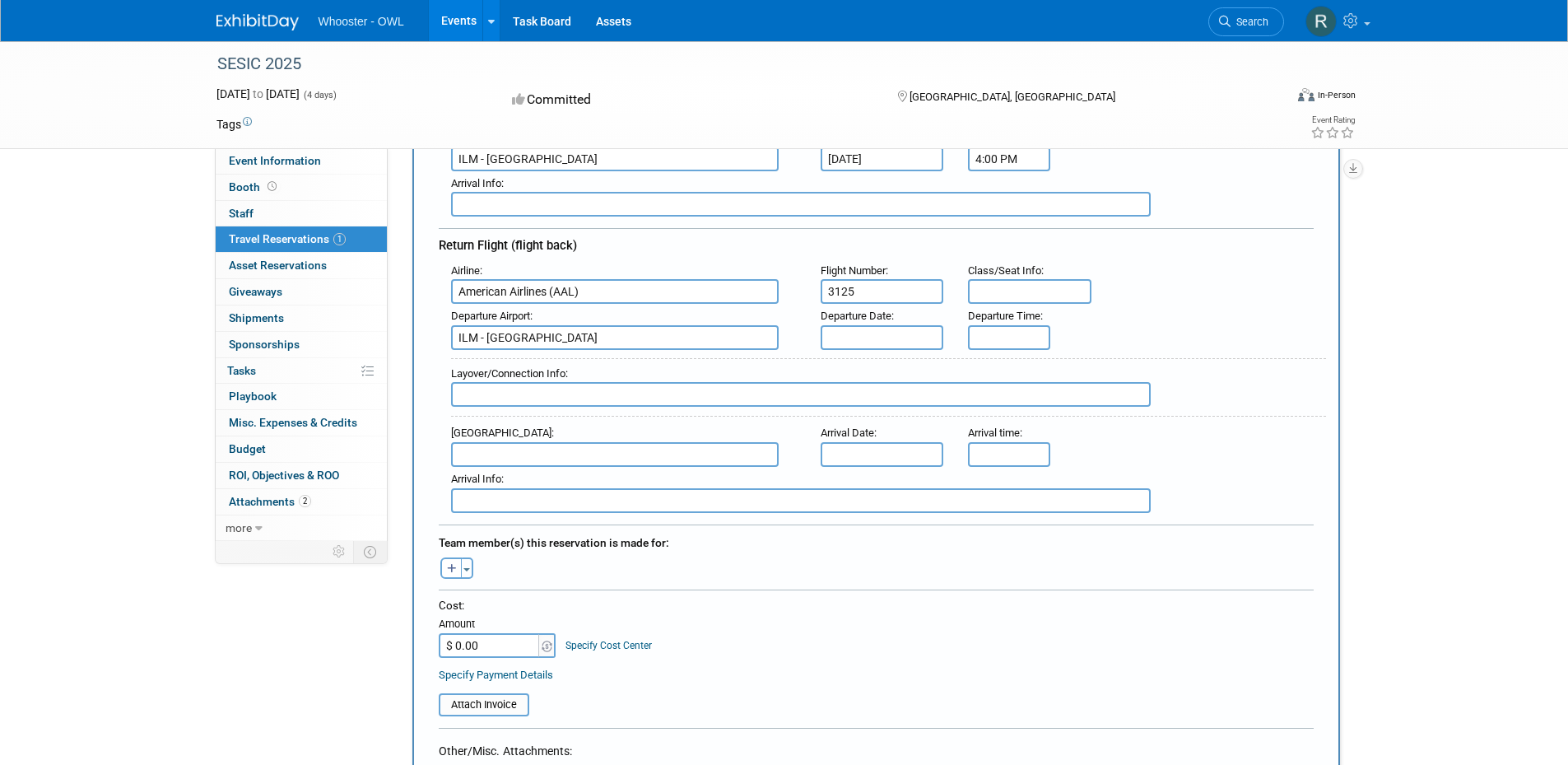
scroll to position [422, 0]
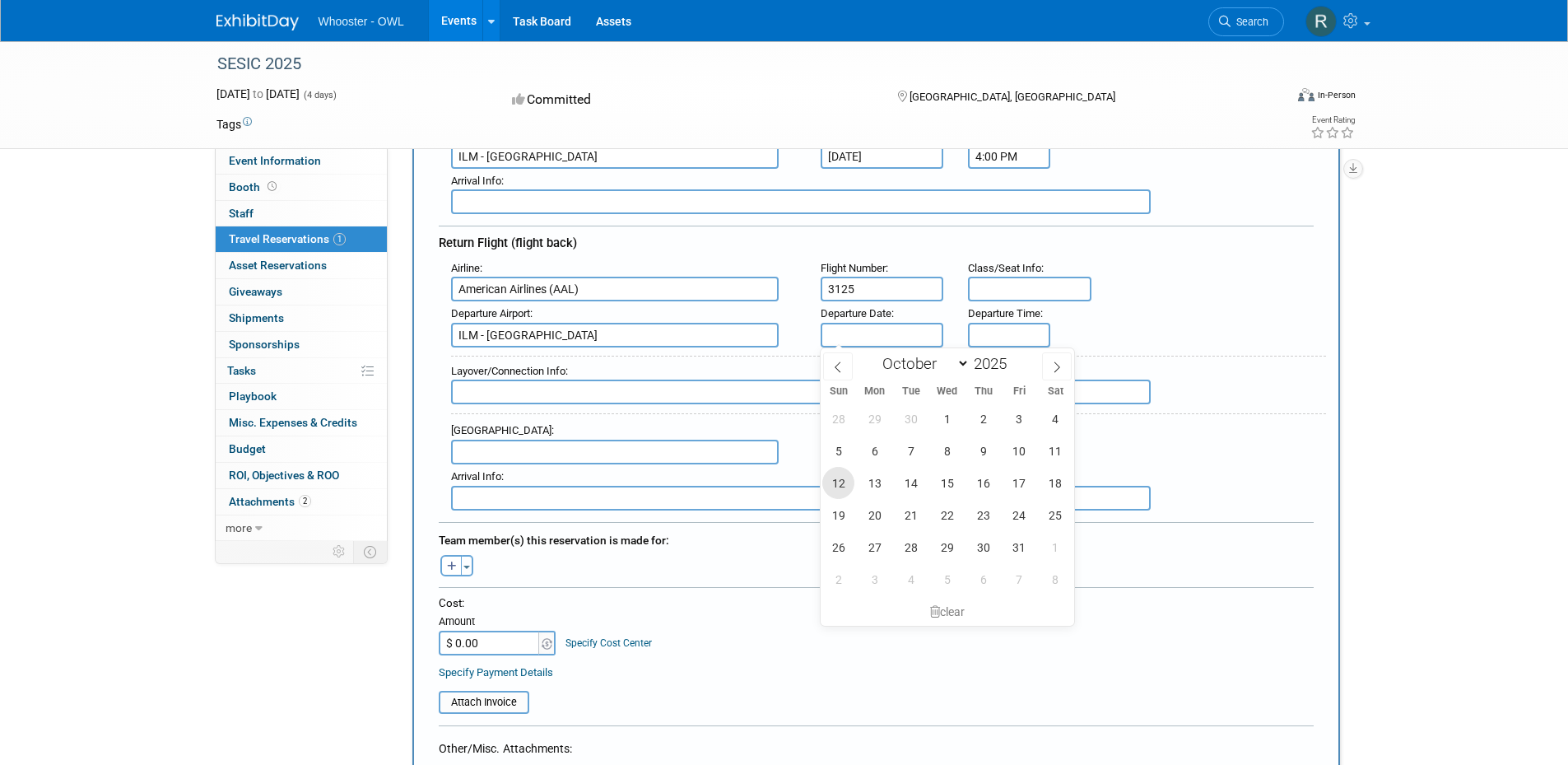
click at [824, 488] on span "12" at bounding box center [838, 483] width 32 height 32
type input "Oct 12, 2025"
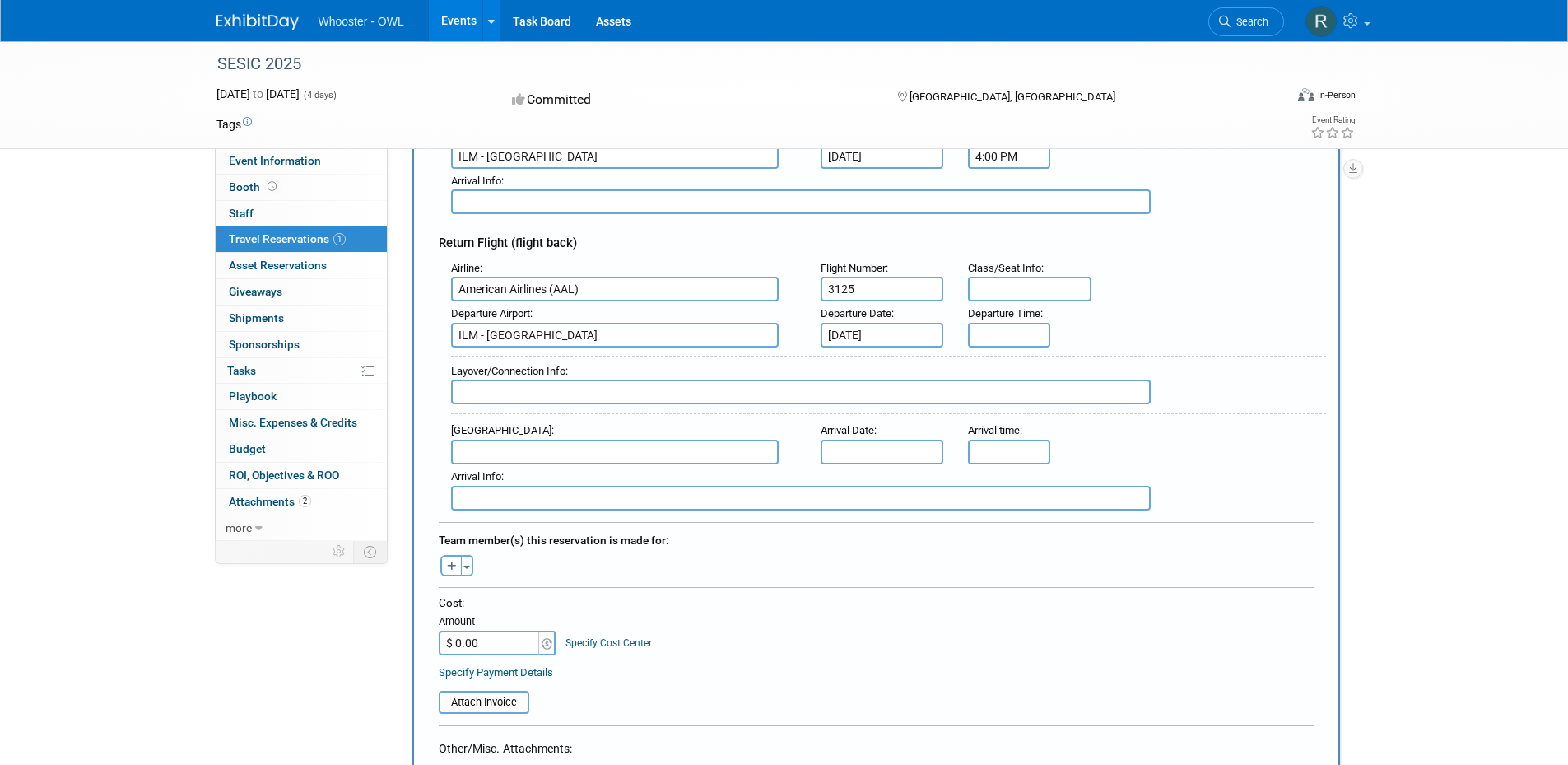
type input "5:00 PM"
click at [997, 333] on input "5:00 PM" at bounding box center [1009, 335] width 82 height 25
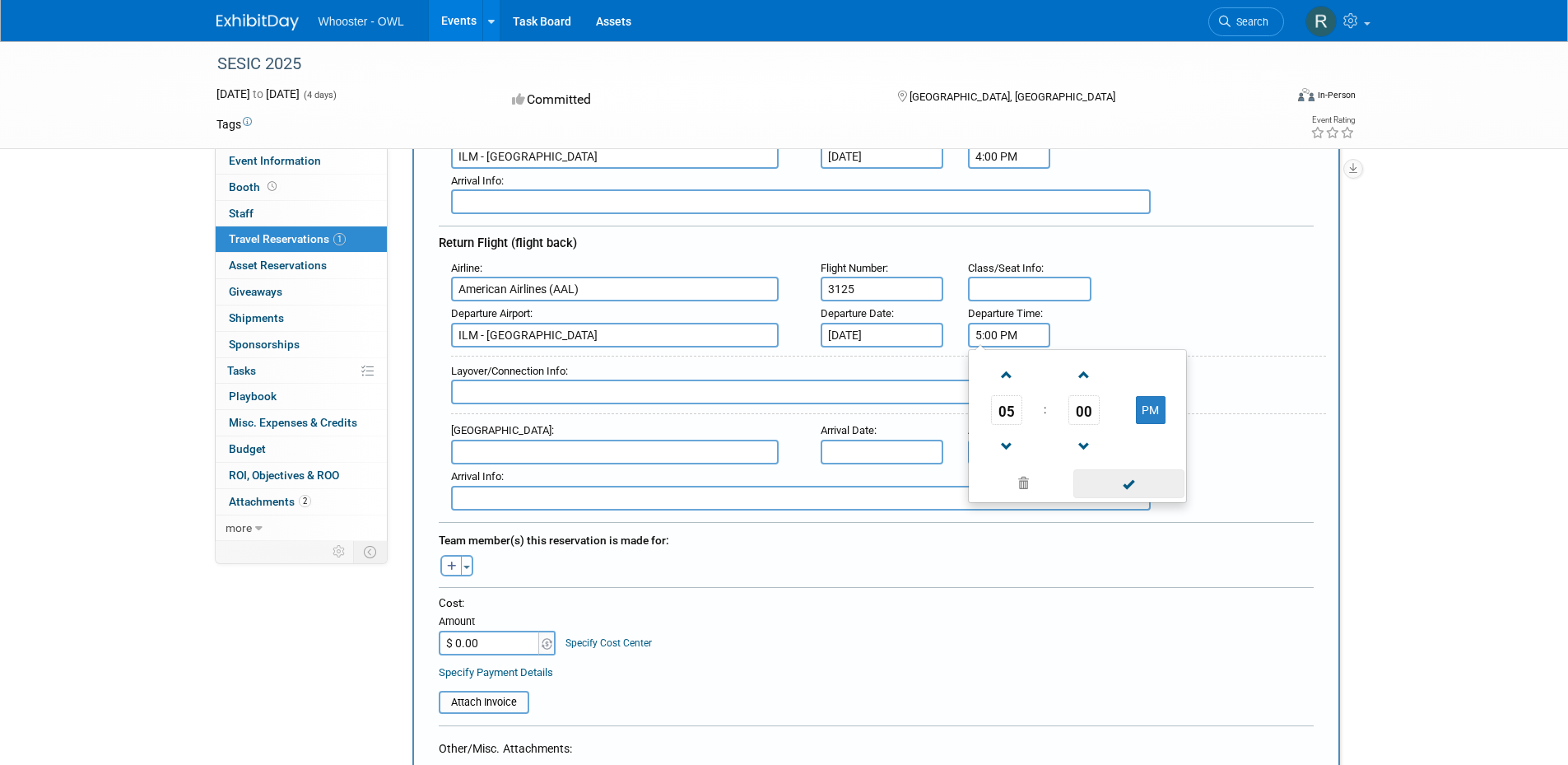
click at [1129, 490] on span at bounding box center [1129, 483] width 111 height 29
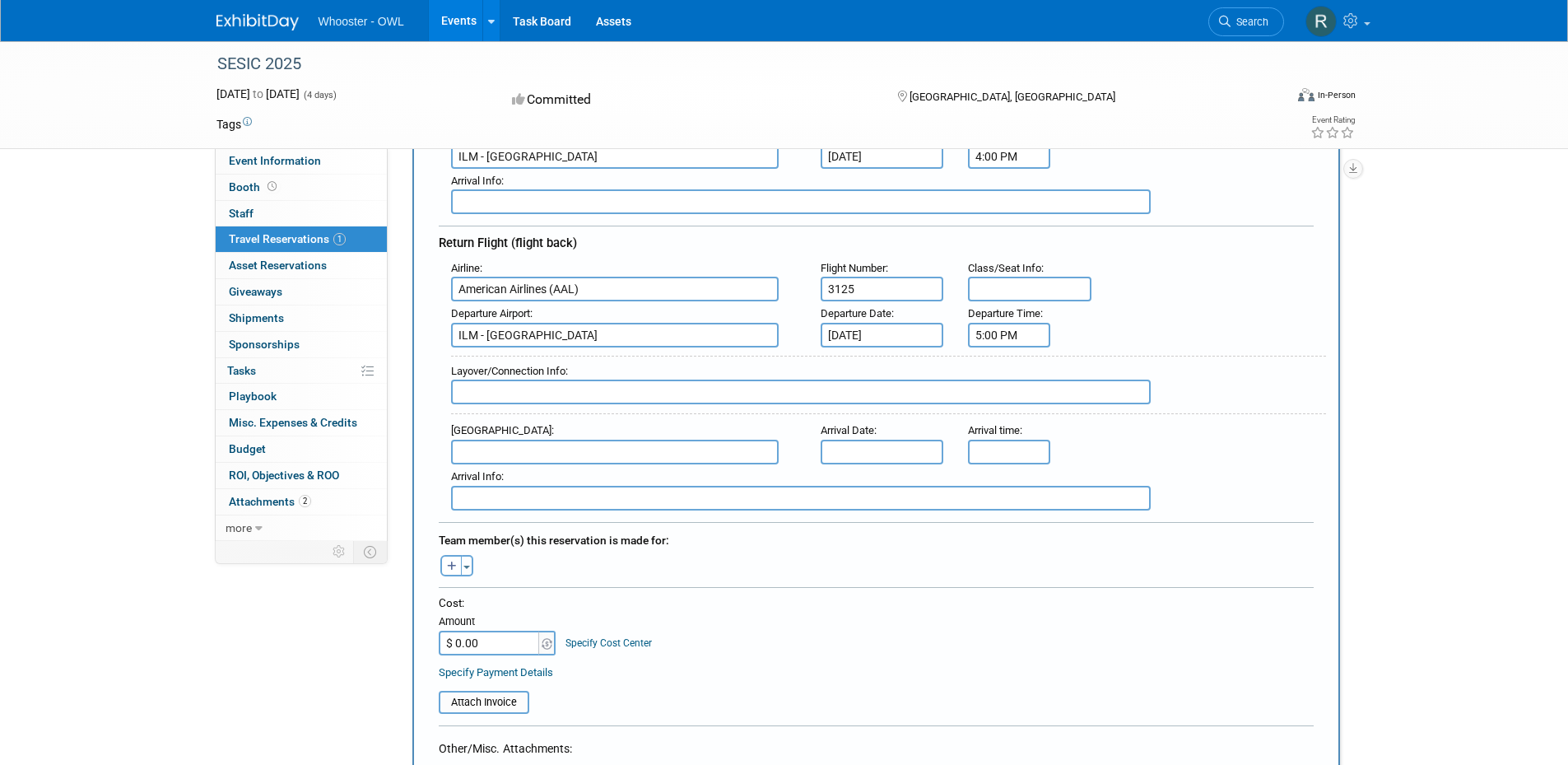
click at [497, 448] on input "text" at bounding box center [615, 452] width 328 height 25
click at [556, 477] on span "DFW - Dallas Fort Worth International Airport" at bounding box center [624, 478] width 343 height 27
type input "DFW - Dallas Fort Worth International Airport"
click at [946, 596] on span "15" at bounding box center [947, 599] width 32 height 32
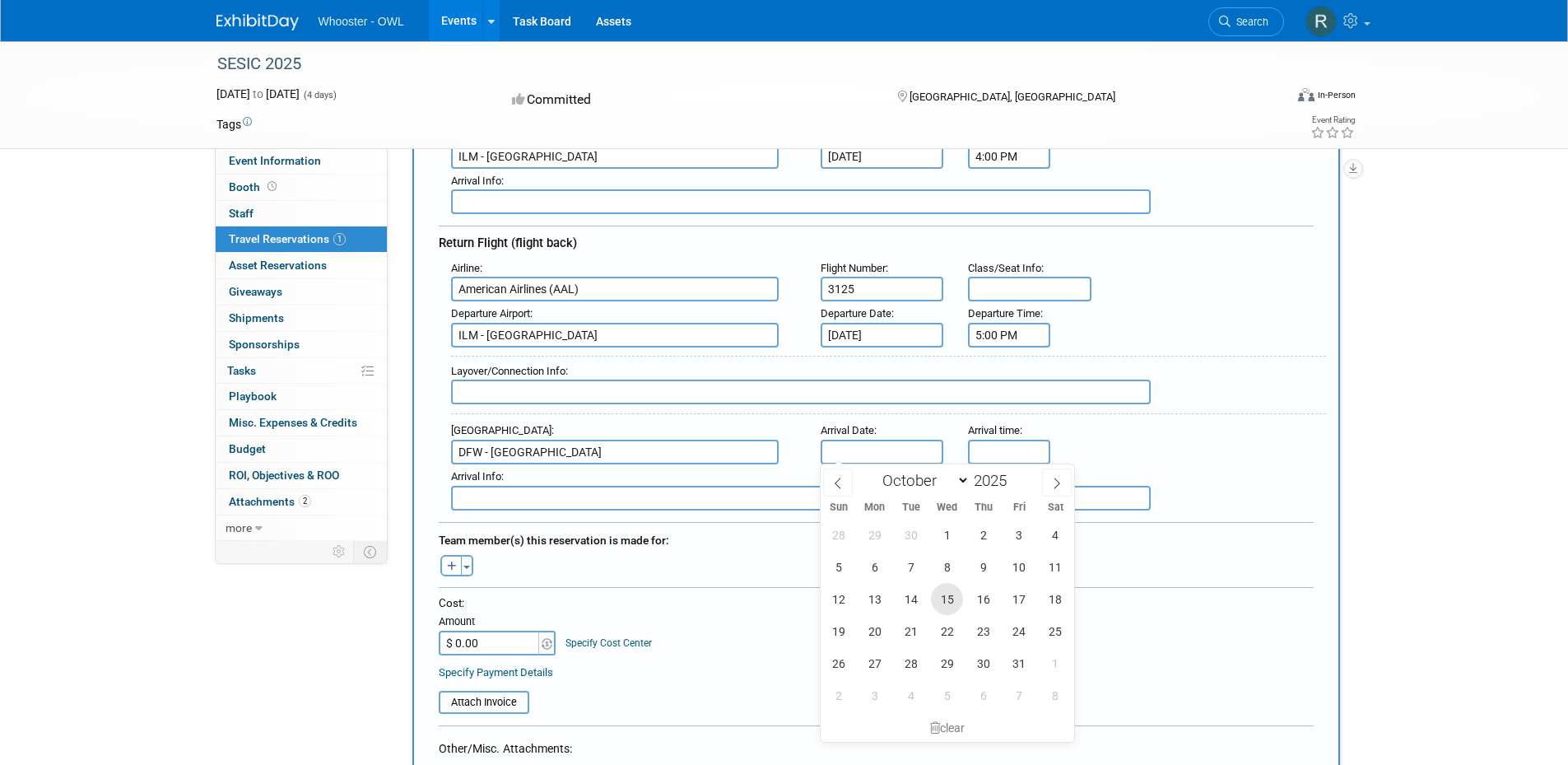
type input "Oct 15, 2025"
click at [852, 333] on input "Oct 12, 2025" at bounding box center [883, 335] width 123 height 25
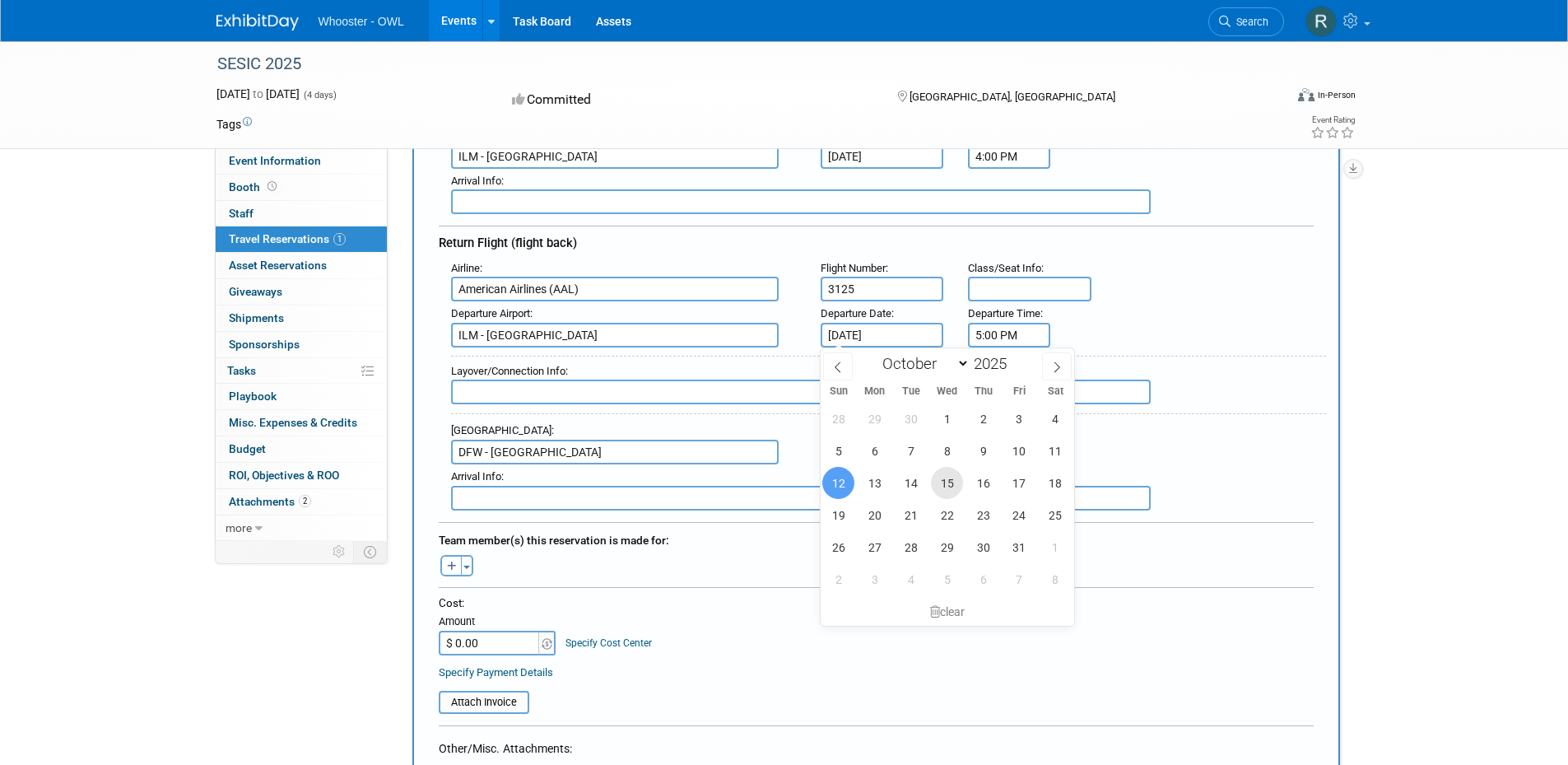
click at [952, 484] on span "15" at bounding box center [947, 483] width 32 height 32
type input "Oct 15, 2025"
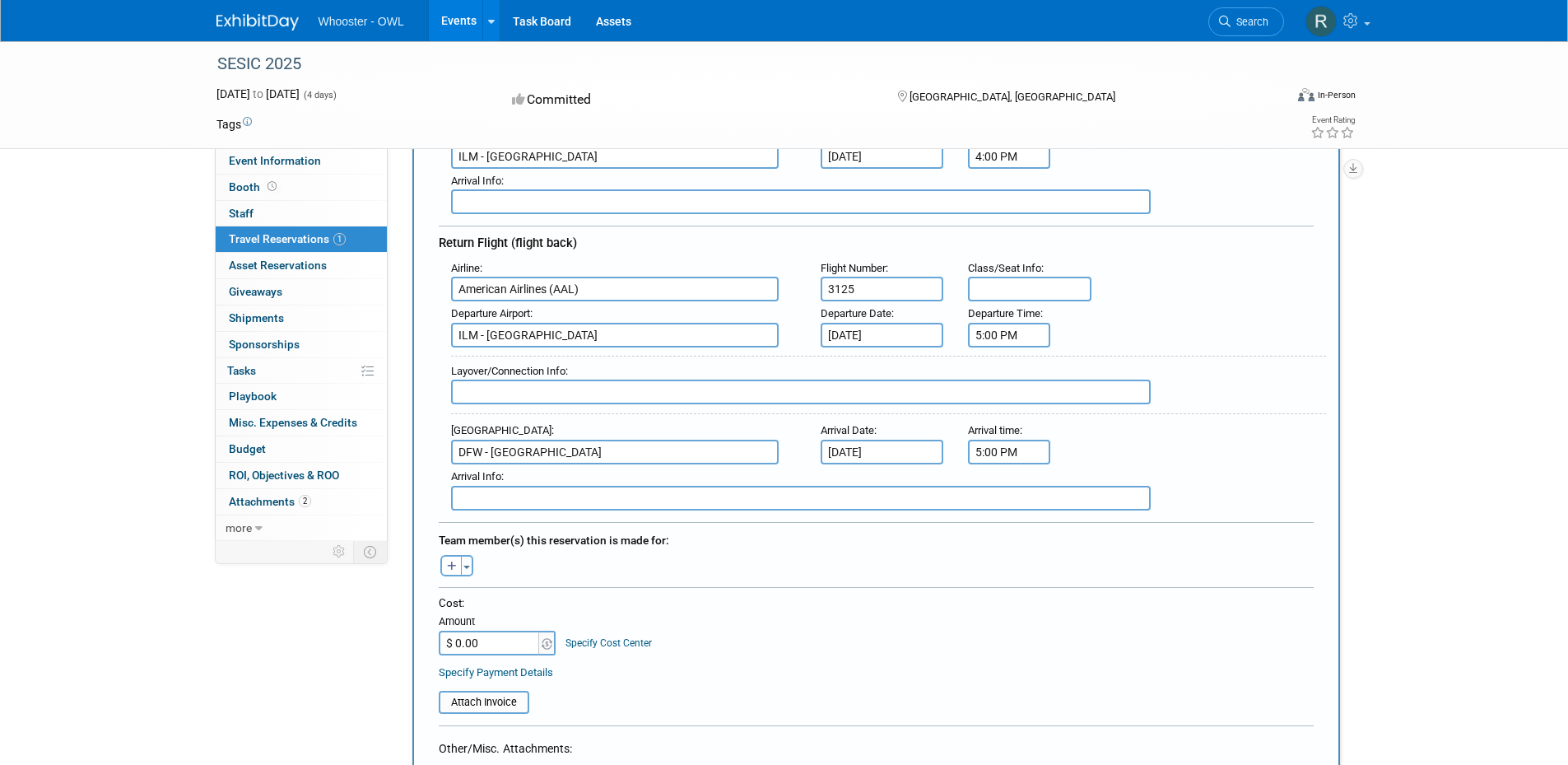
click at [994, 440] on input "5:00 PM" at bounding box center [1009, 452] width 82 height 25
click at [1006, 490] on span at bounding box center [1006, 491] width 29 height 29
click at [1148, 524] on button "PM" at bounding box center [1151, 527] width 29 height 28
click at [1145, 524] on button "AM" at bounding box center [1151, 527] width 29 height 28
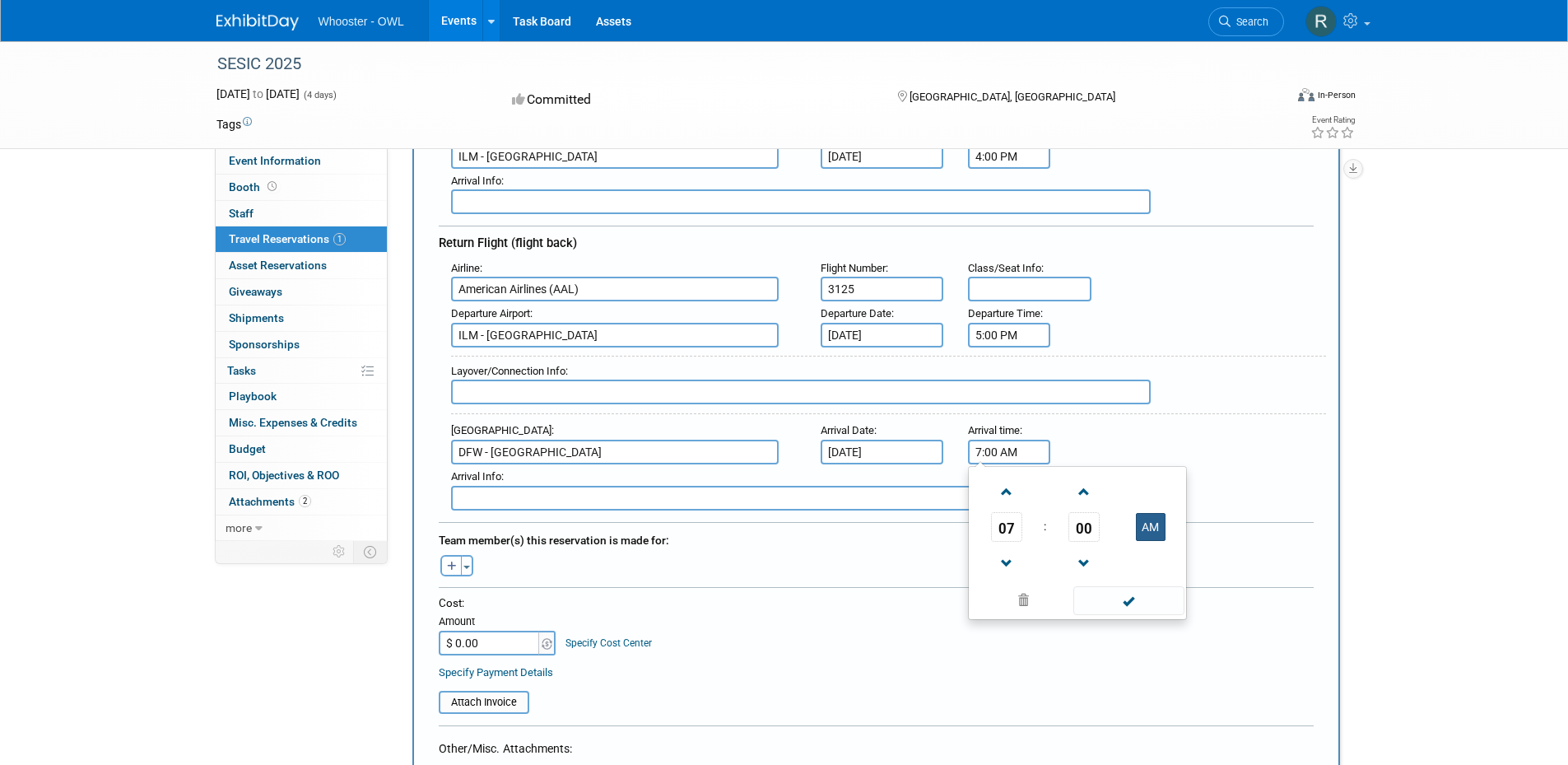
type input "7:00 PM"
click at [1120, 600] on span at bounding box center [1129, 600] width 111 height 29
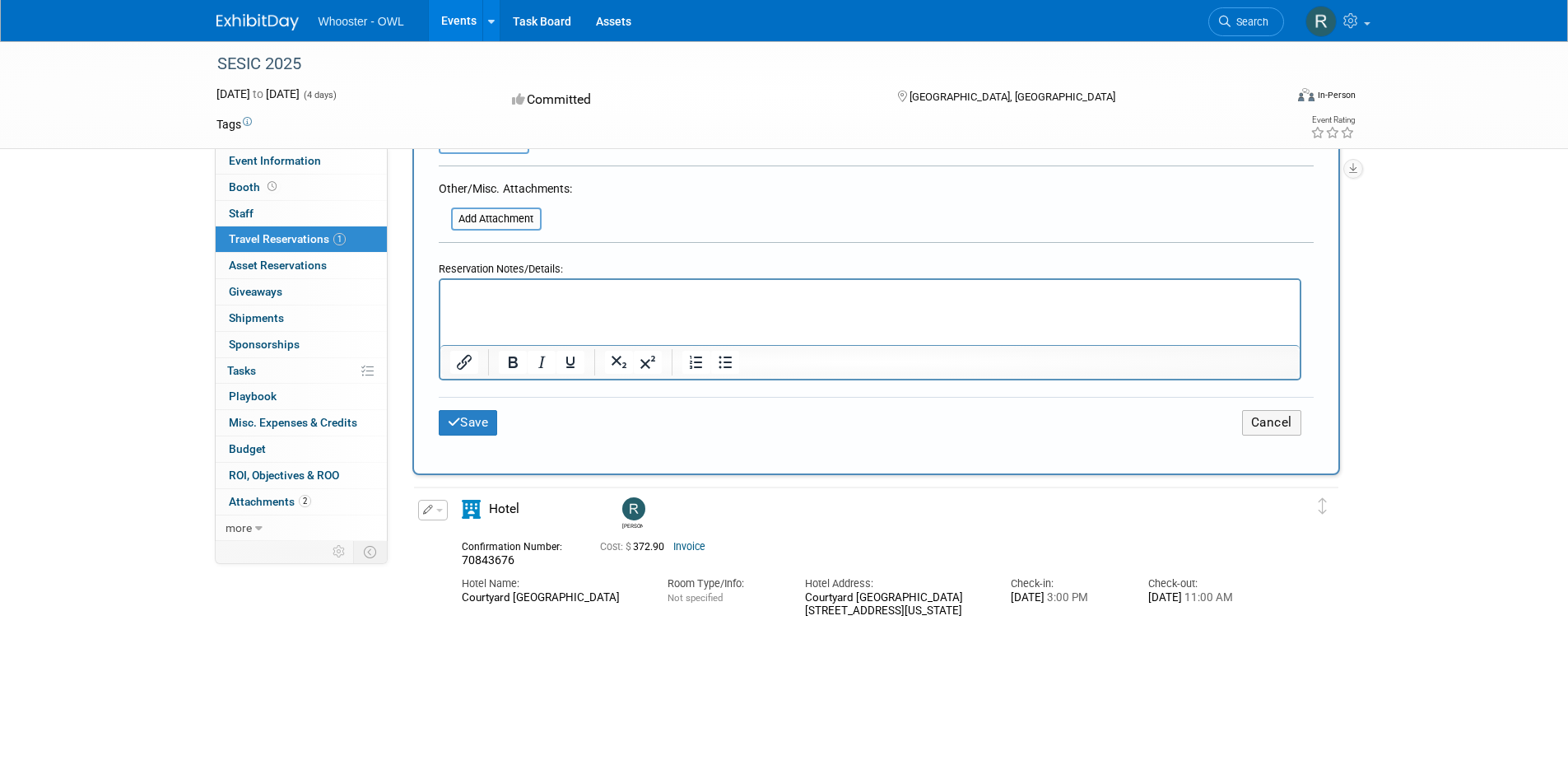
scroll to position [1080, 0]
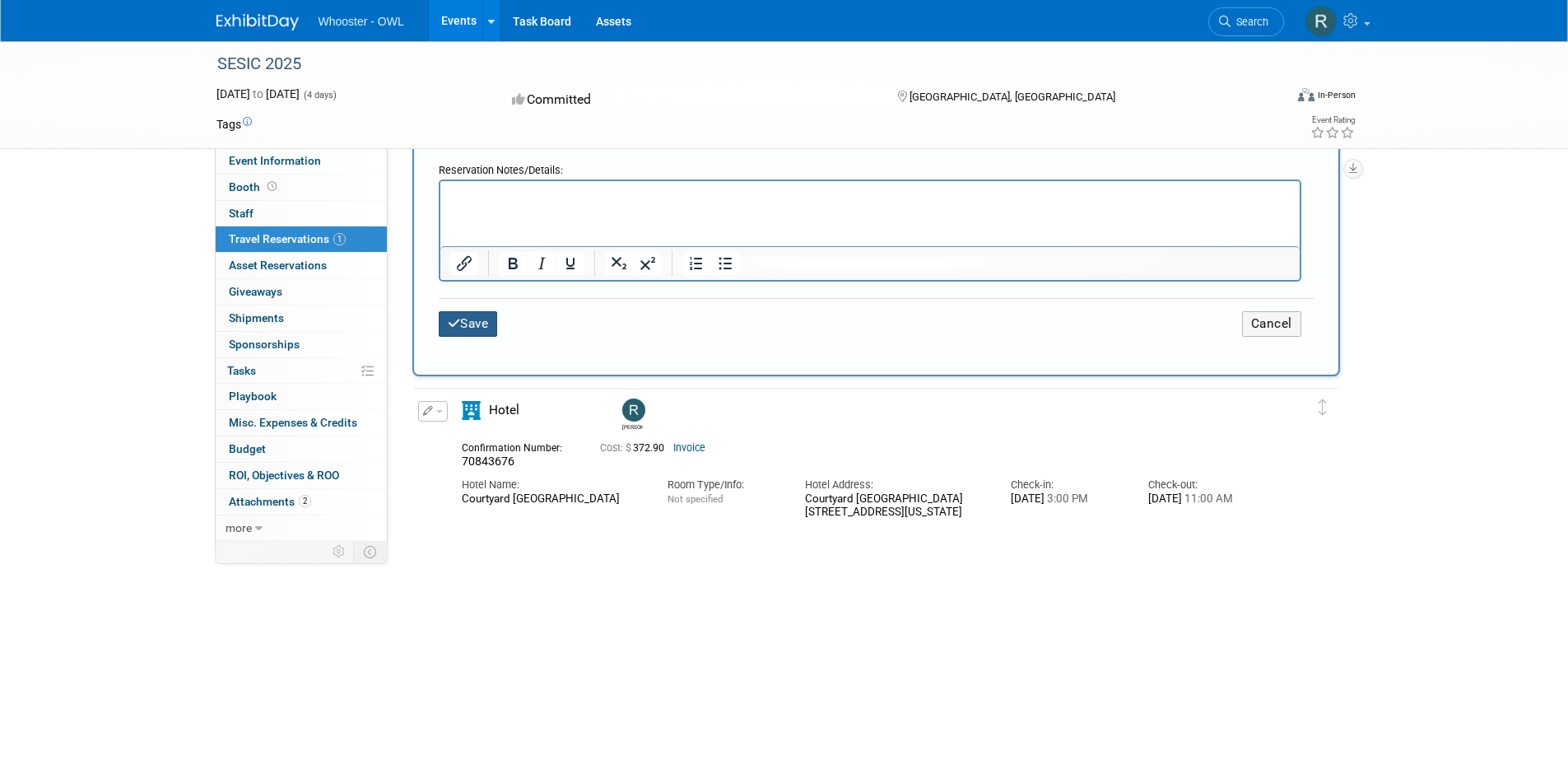
click at [485, 319] on button "Save" at bounding box center [468, 324] width 59 height 26
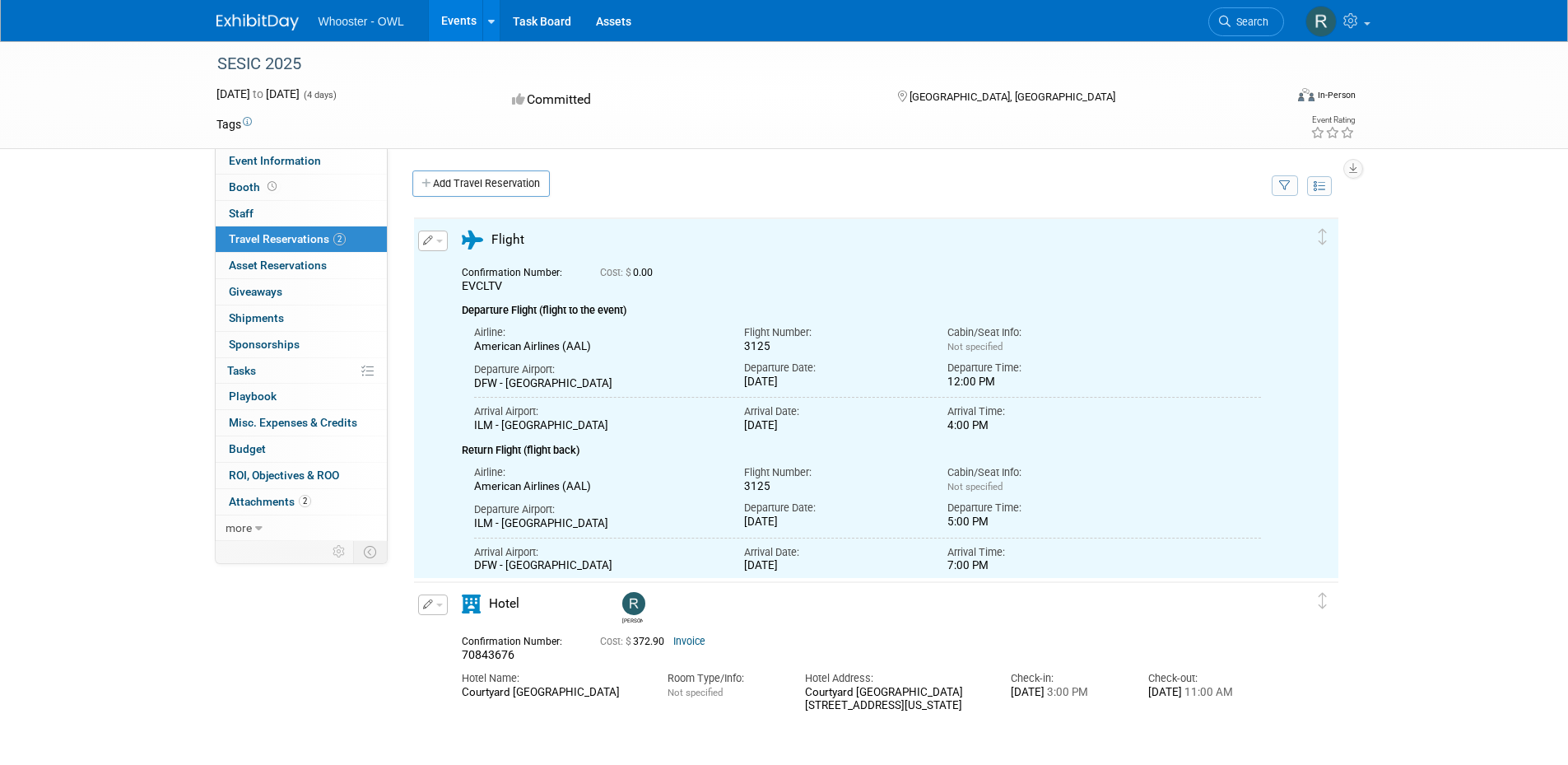
scroll to position [0, 0]
